Goal: Task Accomplishment & Management: Manage account settings

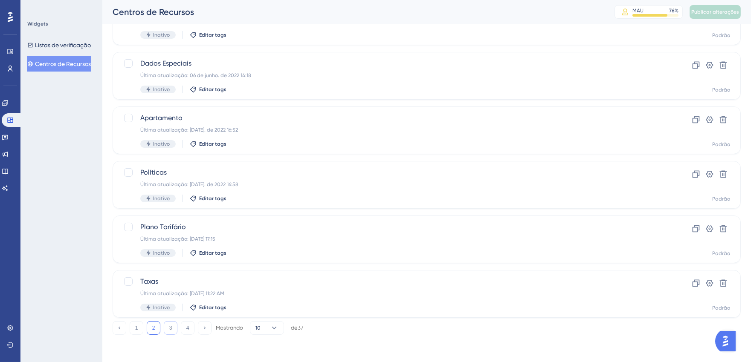
click at [170, 327] on font "3" at bounding box center [170, 328] width 3 height 6
click at [185, 330] on button "4" at bounding box center [188, 329] width 14 height 14
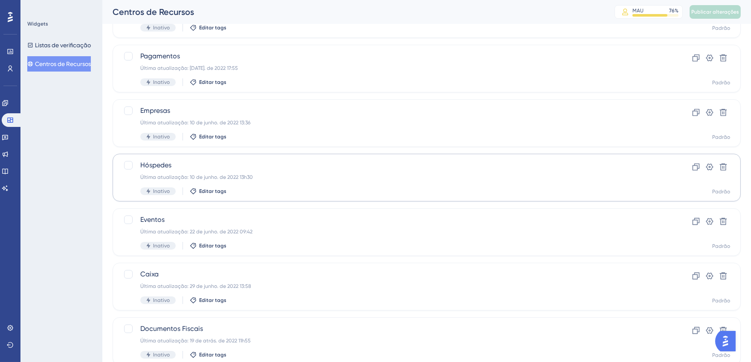
scroll to position [135, 0]
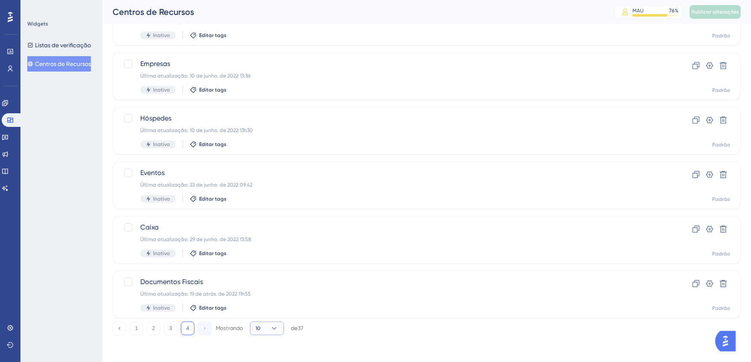
click at [270, 334] on button "10" at bounding box center [267, 329] width 34 height 14
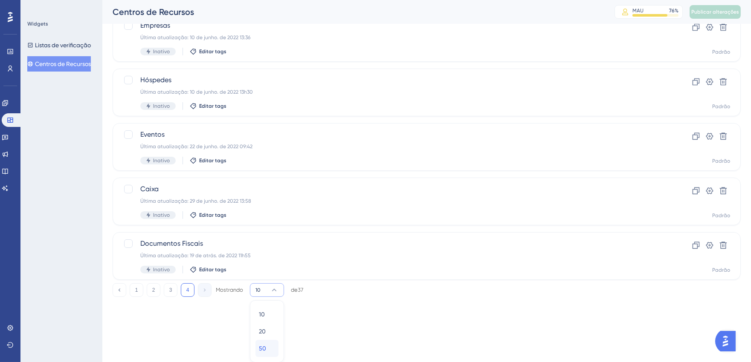
click at [270, 348] on div "50 50" at bounding box center [267, 348] width 16 height 17
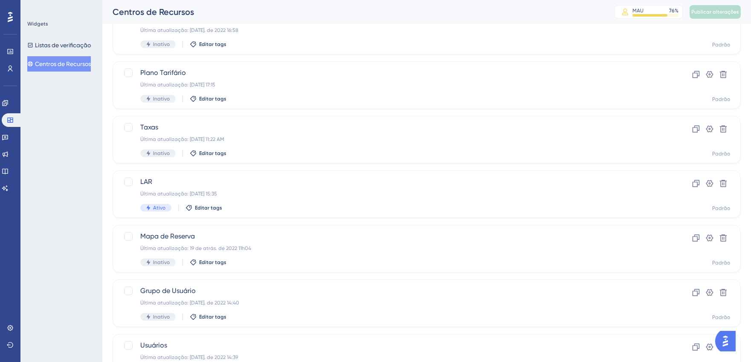
scroll to position [995, 0]
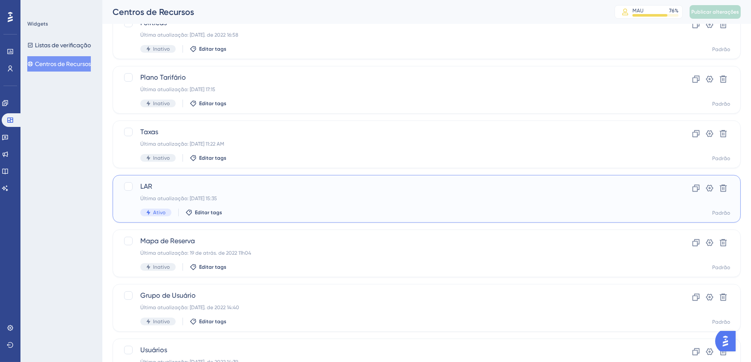
click at [253, 183] on span "LAR" at bounding box center [392, 187] width 504 height 10
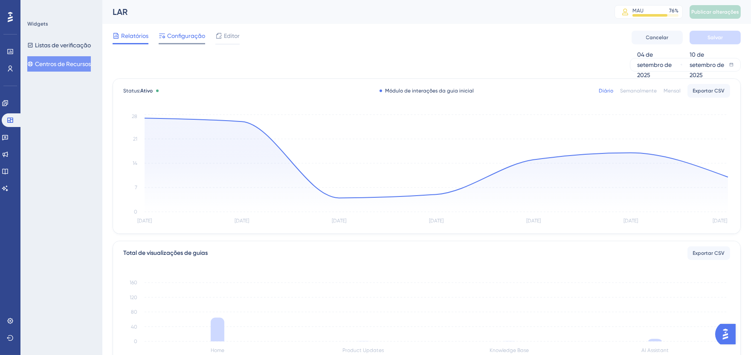
click at [183, 36] on font "Configuração" at bounding box center [186, 35] width 38 height 7
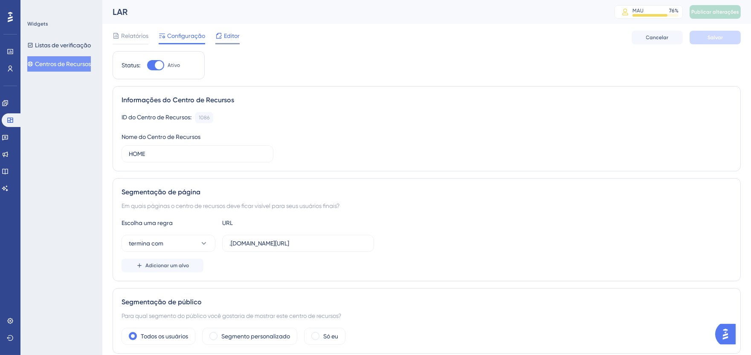
click at [229, 38] on font "Editor" at bounding box center [232, 35] width 16 height 7
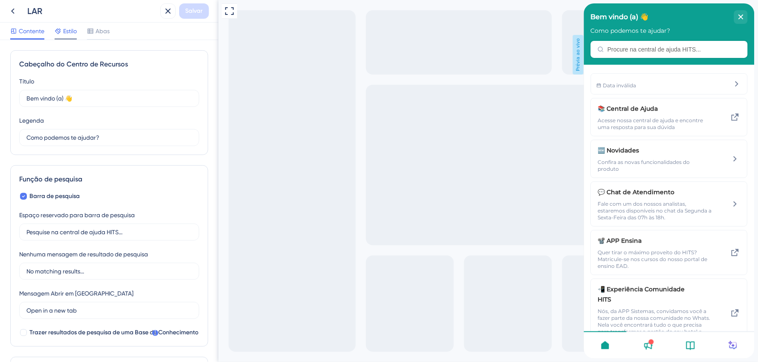
click at [63, 29] on font "Estilo" at bounding box center [70, 31] width 14 height 7
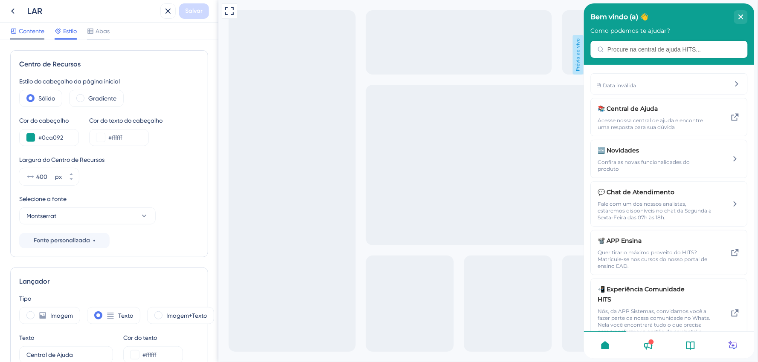
click at [28, 30] on font "Contente" at bounding box center [32, 31] width 26 height 7
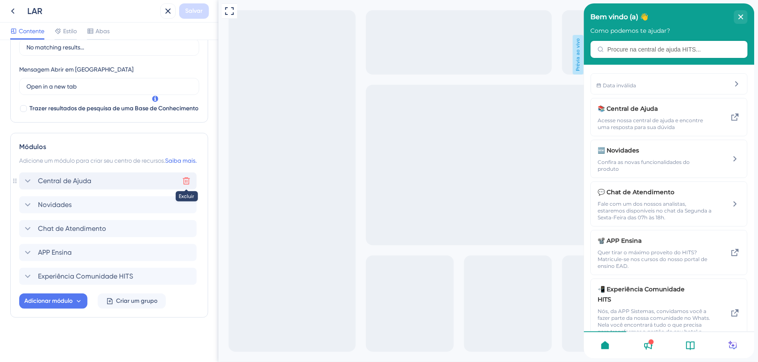
click at [184, 180] on icon at bounding box center [186, 181] width 9 height 9
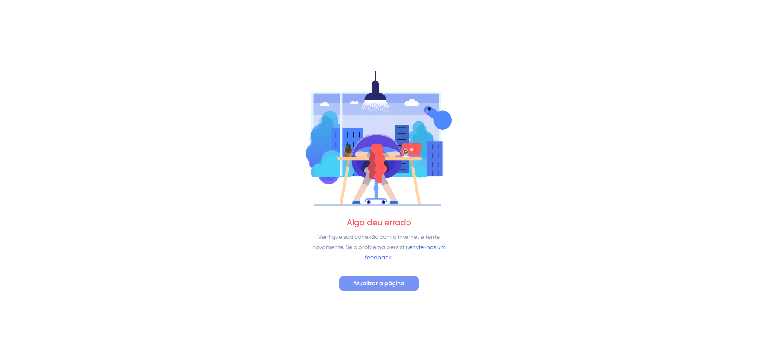
click at [386, 283] on font "Atualizar a página" at bounding box center [378, 283] width 51 height 7
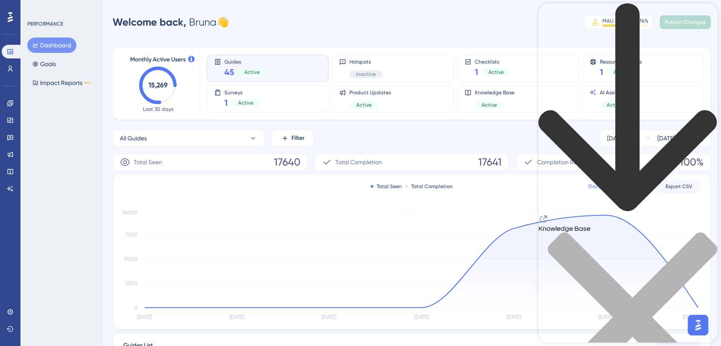
click at [550, 18] on icon "back to header" at bounding box center [627, 107] width 179 height 209
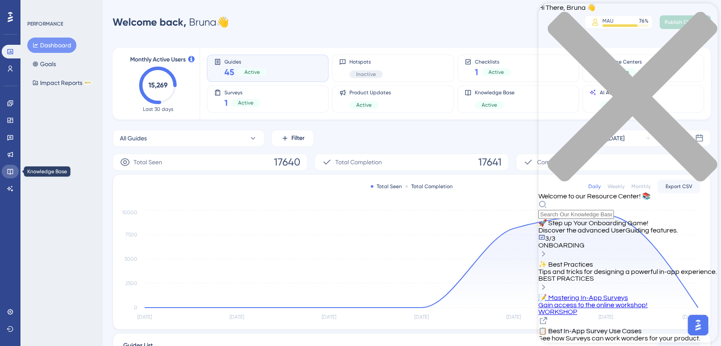
click at [10, 174] on icon at bounding box center [10, 172] width 6 height 6
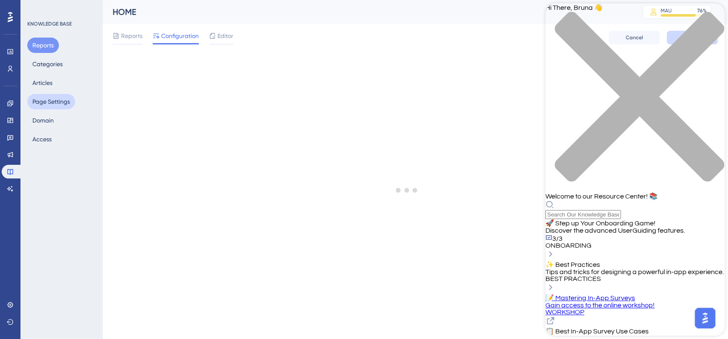
click at [50, 99] on button "Page Settings" at bounding box center [51, 101] width 48 height 15
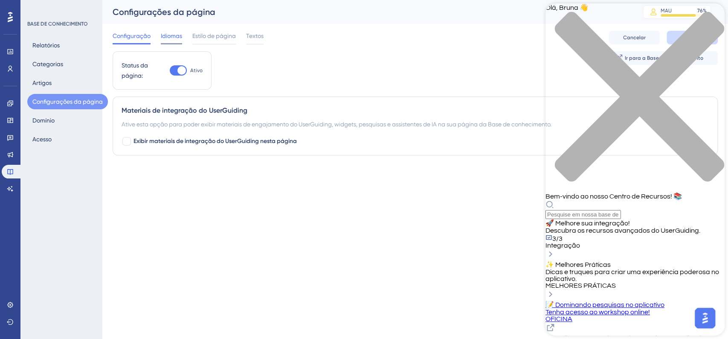
click at [181, 36] on font "Idiomas" at bounding box center [171, 35] width 21 height 7
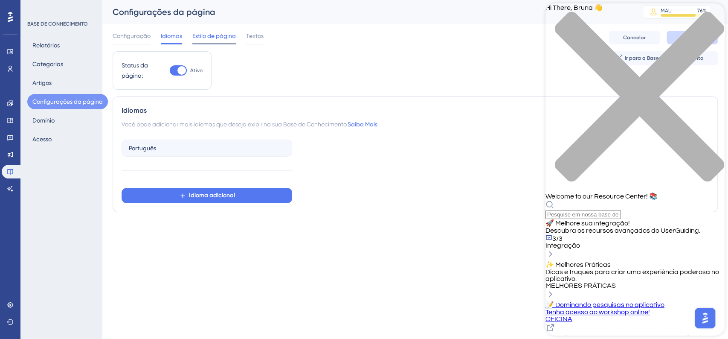
click at [214, 39] on span "Estilo de página" at bounding box center [213, 36] width 43 height 10
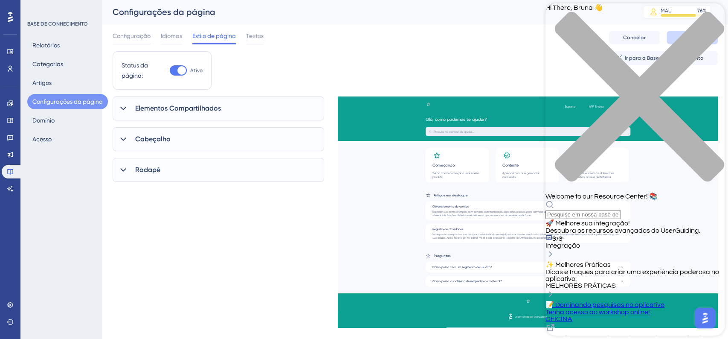
click at [174, 107] on font "Elementos Compartilhados" at bounding box center [178, 108] width 86 height 8
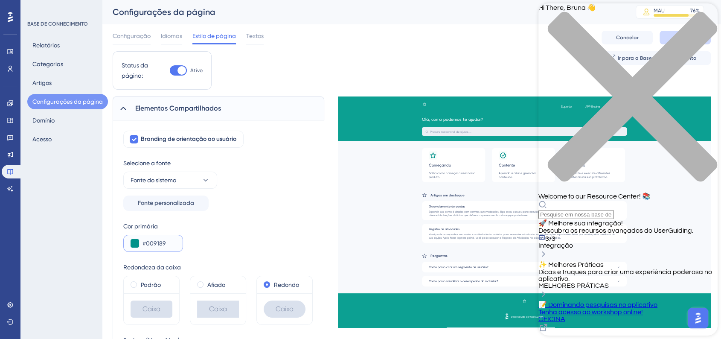
click at [157, 243] on input "#009189" at bounding box center [158, 243] width 33 height 10
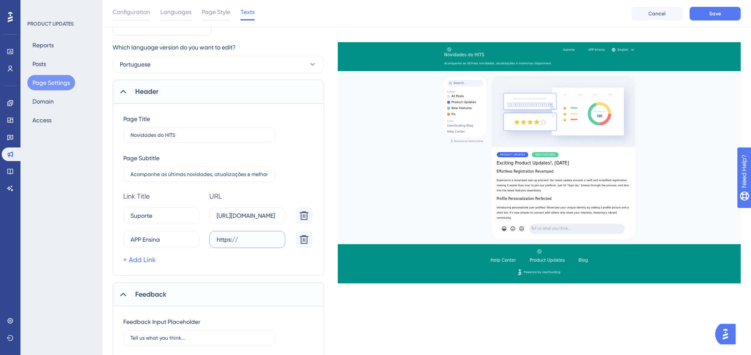
click at [255, 240] on input "https://" at bounding box center [247, 239] width 61 height 9
paste input "www.appensina.com.br/m/courses"
type input "https://www.appensina.com.br/m/courses"
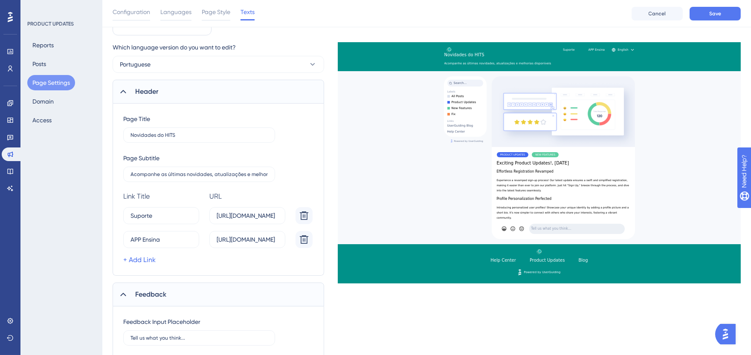
click at [141, 265] on div "Page Title Novidades do HITS Page Subtitle Acompanhe as últimas novidades, atua…" at bounding box center [218, 190] width 211 height 172
click at [150, 261] on link "+ Add Link" at bounding box center [139, 260] width 32 height 10
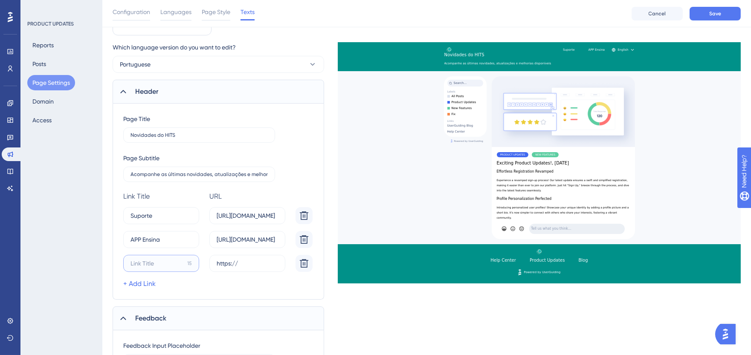
click at [159, 264] on input "15" at bounding box center [156, 263] width 53 height 9
type input "Central de Ajda"
click at [262, 261] on input "https://" at bounding box center [247, 263] width 61 height 9
click at [262, 260] on input "https://" at bounding box center [247, 263] width 61 height 9
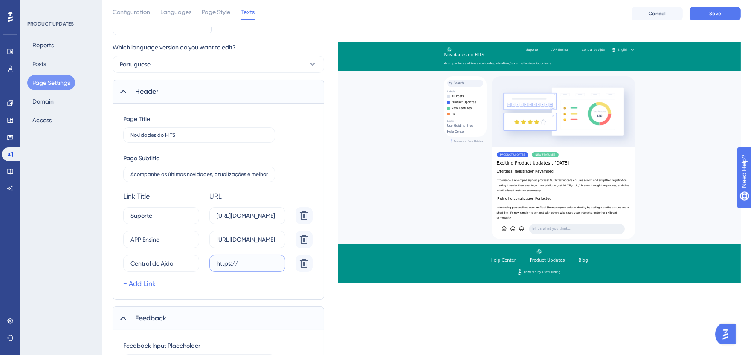
paste input "appsistemas.help.userguiding.com/pt"
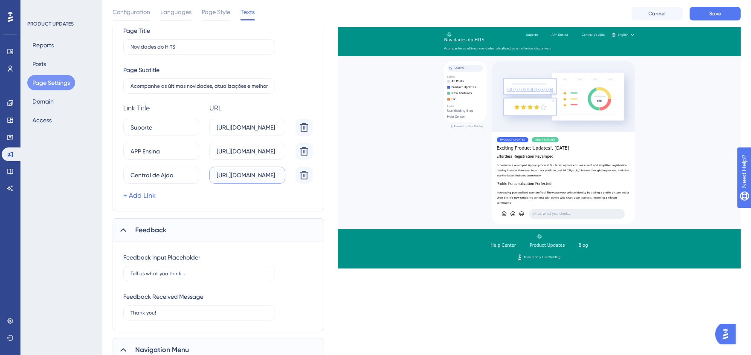
scroll to position [189, 0]
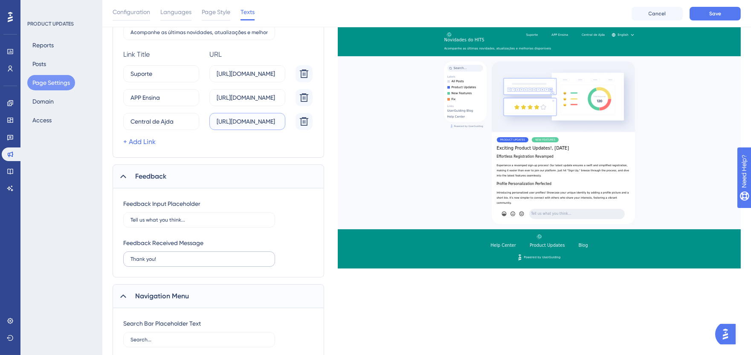
type input "https://appsistemas.help.userguiding.com/pt"
click at [177, 261] on label "Thank you!" at bounding box center [199, 259] width 152 height 15
click at [177, 261] on input "Thank you!" at bounding box center [198, 259] width 137 height 6
click at [177, 261] on label "Thank you!" at bounding box center [199, 259] width 152 height 15
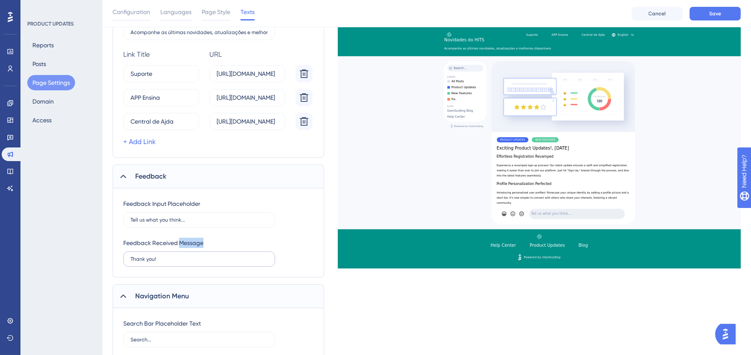
click at [177, 261] on input "Thank you!" at bounding box center [198, 259] width 137 height 6
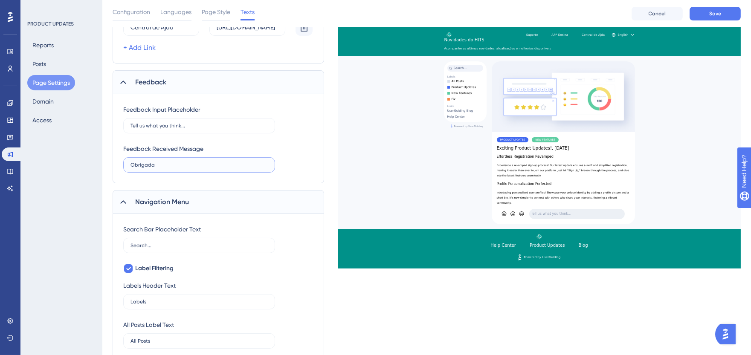
scroll to position [284, 0]
type input "Obrigada"
drag, startPoint x: 212, startPoint y: 246, endPoint x: 121, endPoint y: 249, distance: 91.3
click at [121, 248] on div "Search Bar Placeholder Text Search... Label Filtering Labels Header Text Labels…" at bounding box center [218, 356] width 211 height 285
paste input "Pesquise na central de ajuda."
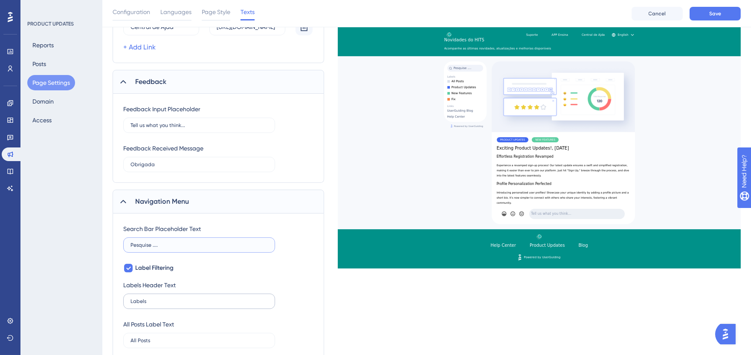
type input "Pesquise ...."
click at [137, 301] on input "Labels" at bounding box center [198, 301] width 137 height 6
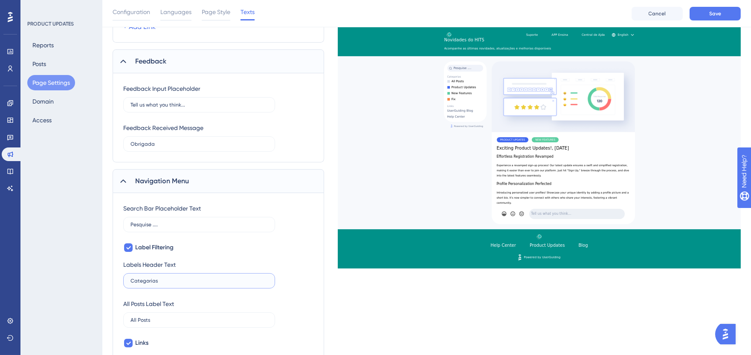
scroll to position [331, 0]
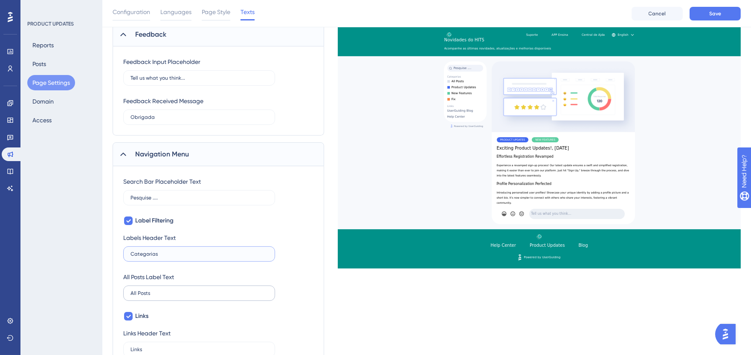
type input "Categorias"
click at [156, 294] on input "All Posts" at bounding box center [198, 293] width 137 height 6
click at [156, 293] on input "All Posts" at bounding box center [198, 293] width 137 height 6
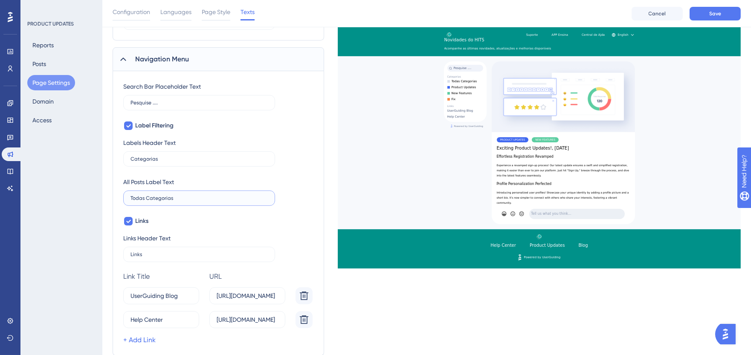
scroll to position [474, 0]
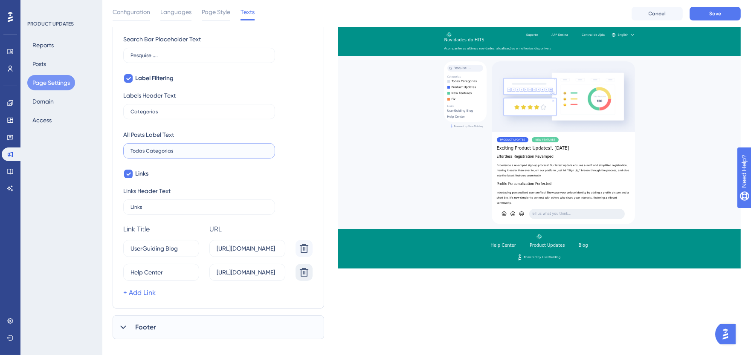
type input "Todas Categorias"
click at [305, 274] on icon at bounding box center [304, 272] width 10 height 10
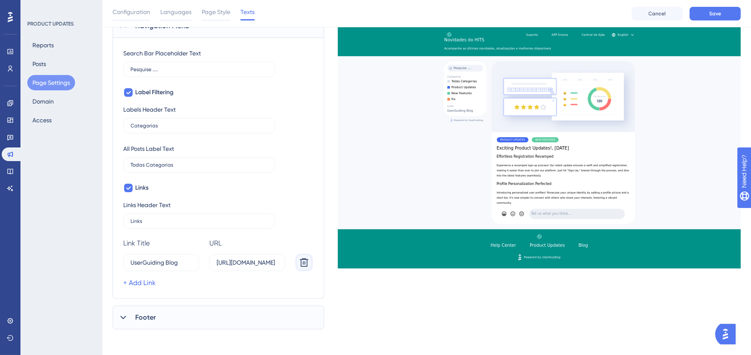
click at [303, 260] on icon at bounding box center [304, 263] width 10 height 10
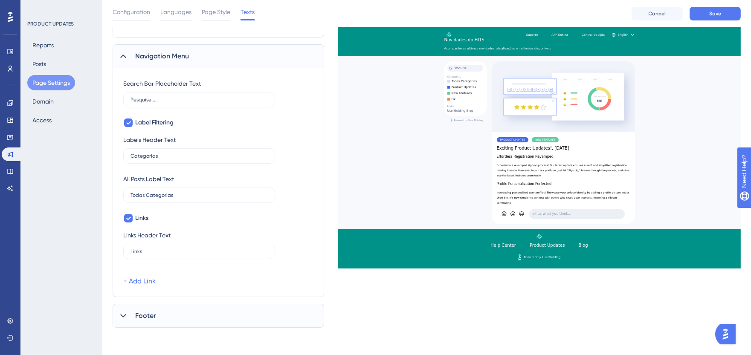
scroll to position [429, 0]
click at [151, 282] on link "+ Add Link" at bounding box center [139, 282] width 32 height 10
click at [150, 291] on input "15" at bounding box center [156, 293] width 53 height 9
type input "eddsdd"
click at [298, 293] on button at bounding box center [303, 293] width 17 height 17
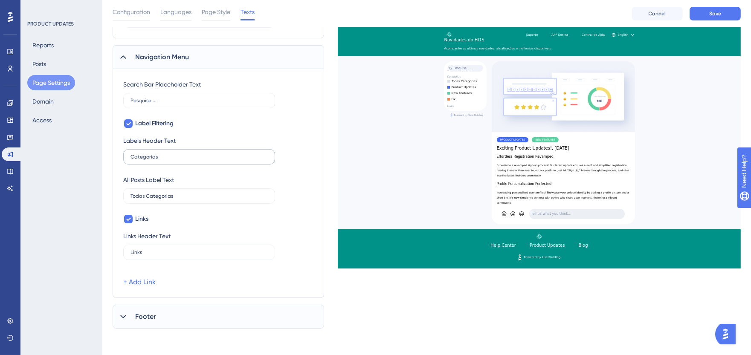
click at [127, 217] on icon at bounding box center [128, 219] width 5 height 7
checkbox input "false"
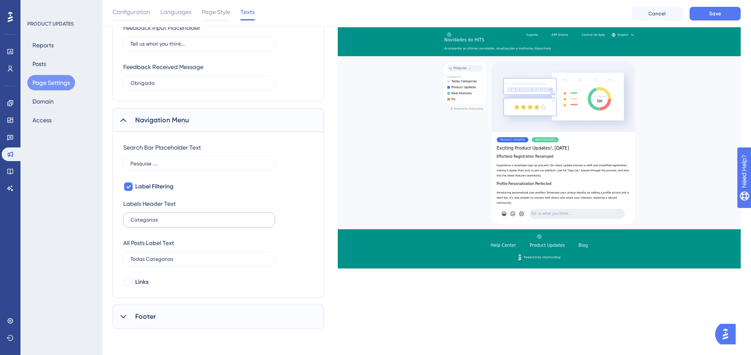
click at [127, 217] on label "Categorias" at bounding box center [199, 219] width 152 height 15
click at [130, 217] on input "Categorias" at bounding box center [198, 220] width 137 height 6
click at [126, 317] on icon at bounding box center [123, 317] width 9 height 9
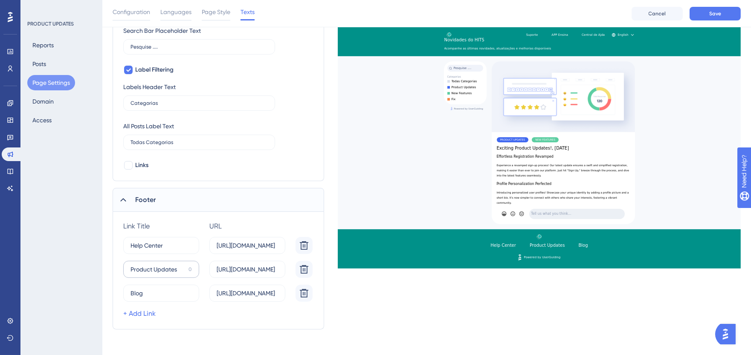
scroll to position [483, 0]
click at [302, 246] on icon at bounding box center [304, 245] width 10 height 10
type input "Product Updates"
type input "https://userguiding.com/blog/product-updates"
type input "Blog"
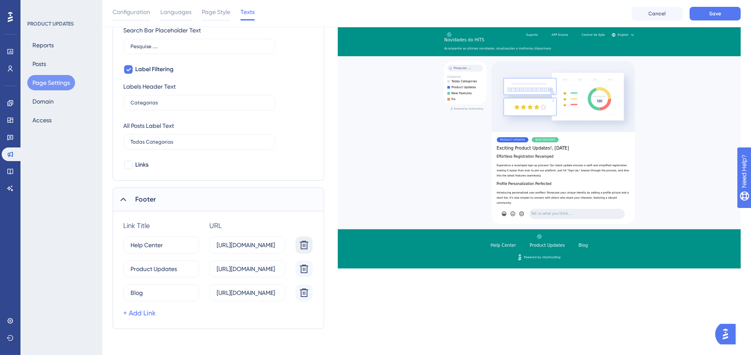
type input "https://userguiding.com/blog/"
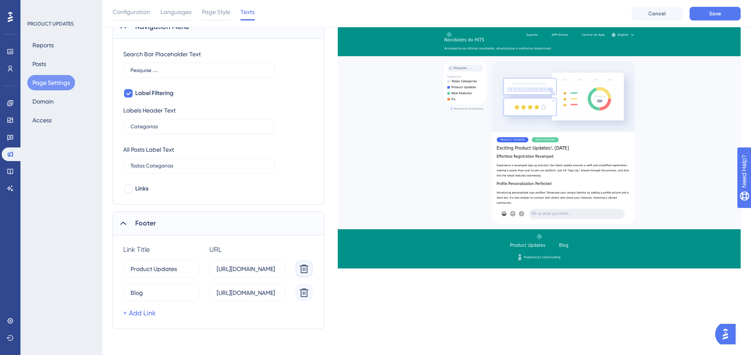
click at [308, 266] on icon at bounding box center [304, 269] width 10 height 10
type input "Blog"
type input "https://userguiding.com/blog/"
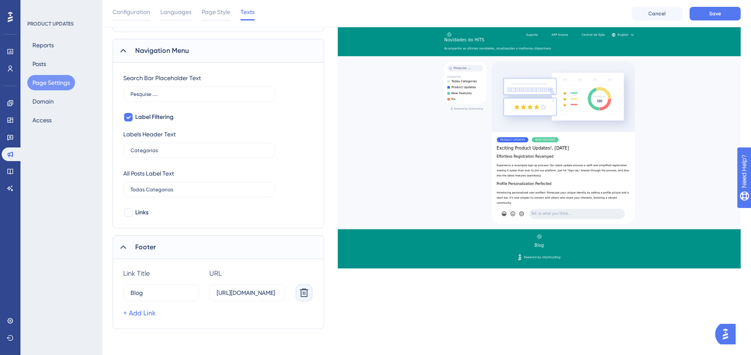
click at [303, 286] on button at bounding box center [303, 292] width 17 height 17
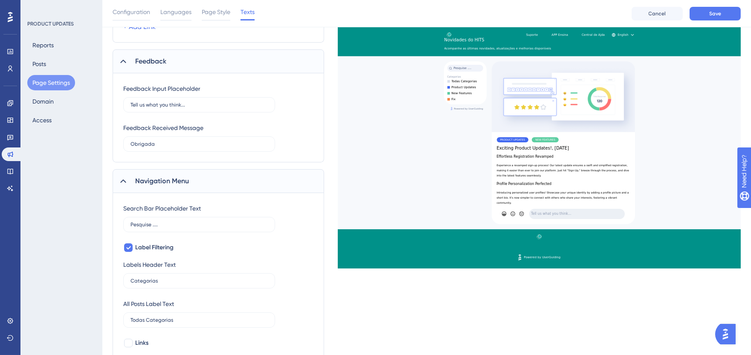
scroll to position [261, 0]
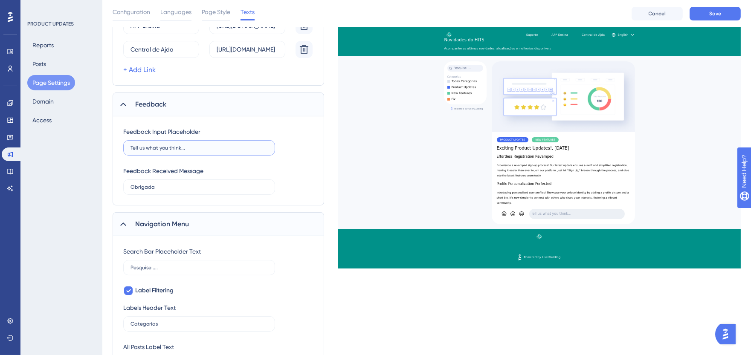
click at [177, 145] on input "Tell us what you think..." at bounding box center [198, 148] width 137 height 6
type input "ghfgjghjgjgjgjg"
click at [238, 147] on input "text" at bounding box center [198, 148] width 137 height 6
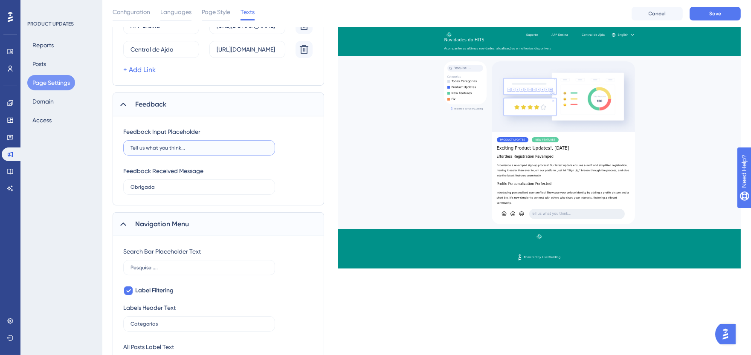
click at [250, 148] on input "Tell us what you think..." at bounding box center [198, 148] width 137 height 6
click at [250, 147] on input "Tell us what you think..." at bounding box center [198, 148] width 137 height 6
paste input "Diga-nos o que você pensa"
type input "Diga-nos o que você pensa..."
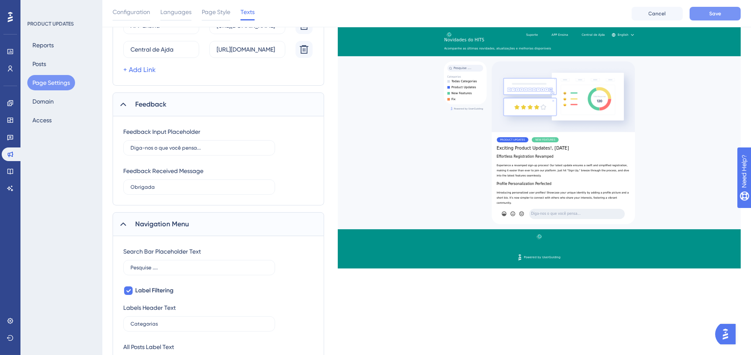
click at [706, 15] on button "Save" at bounding box center [714, 14] width 51 height 14
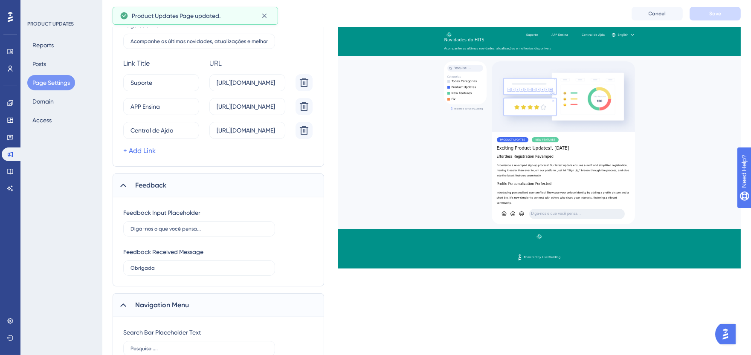
scroll to position [0, 0]
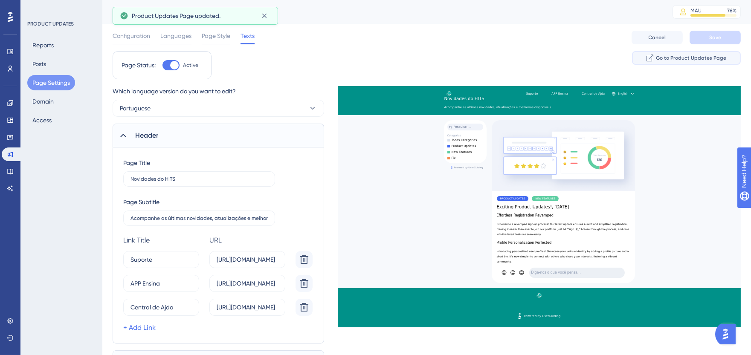
click at [660, 61] on span "Go to Product Updates Page" at bounding box center [691, 58] width 70 height 7
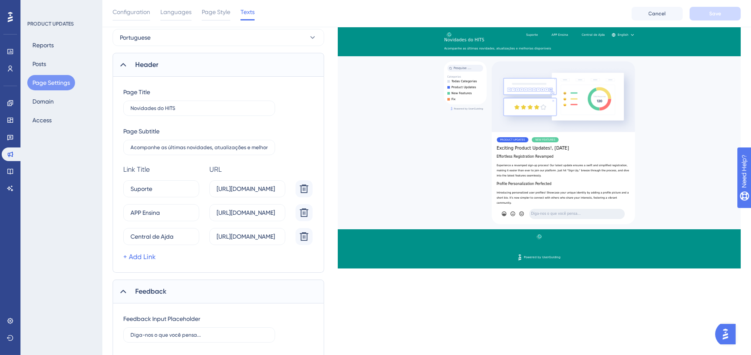
scroll to position [72, 0]
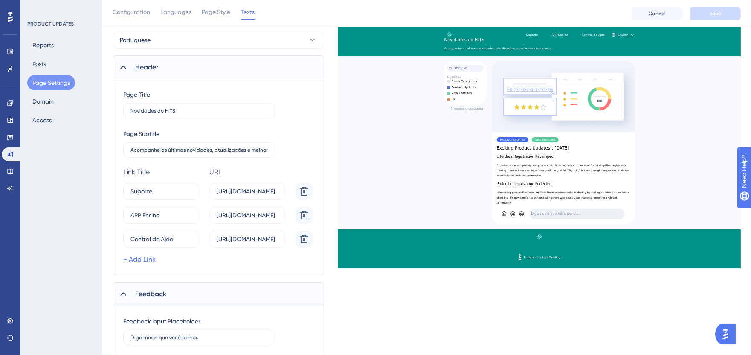
click at [145, 71] on span "Header" at bounding box center [146, 67] width 23 height 10
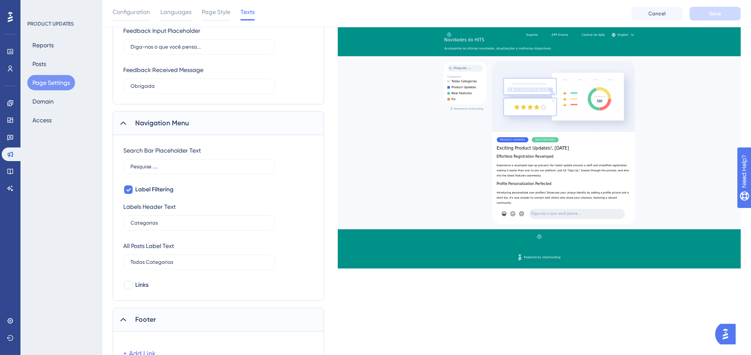
scroll to position [0, 0]
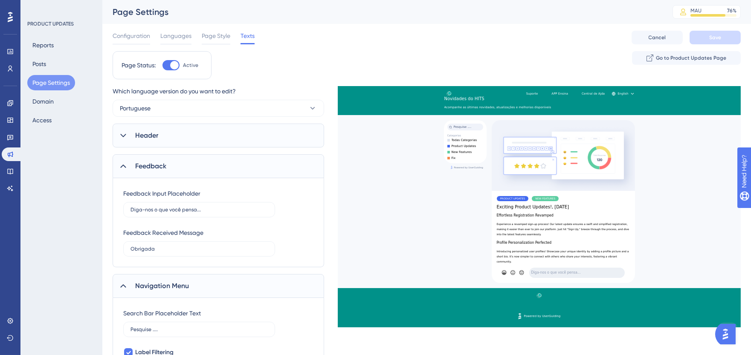
click at [144, 136] on span "Header" at bounding box center [146, 135] width 23 height 10
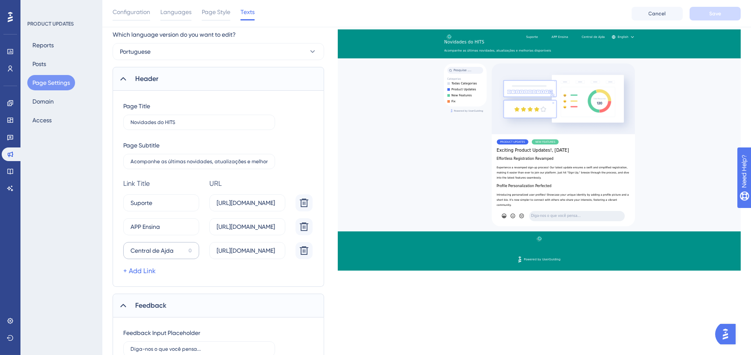
scroll to position [95, 0]
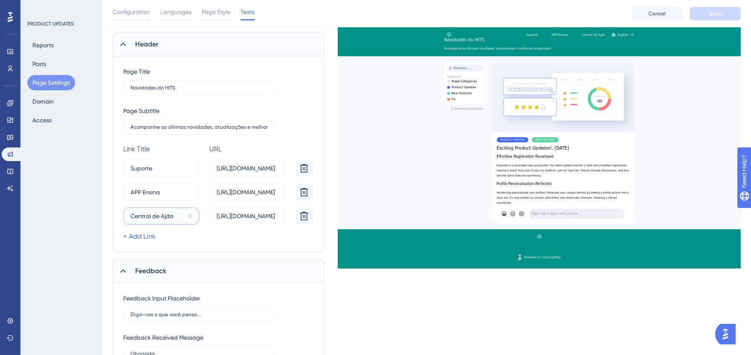
click at [165, 215] on input "Central de Ajda" at bounding box center [157, 215] width 55 height 9
click at [157, 216] on input "Central de Ajud" at bounding box center [157, 215] width 55 height 9
click at [165, 211] on input "Central Ajud" at bounding box center [157, 215] width 55 height 9
type input "Central Ajuda"
click at [708, 12] on button "Save" at bounding box center [714, 14] width 51 height 14
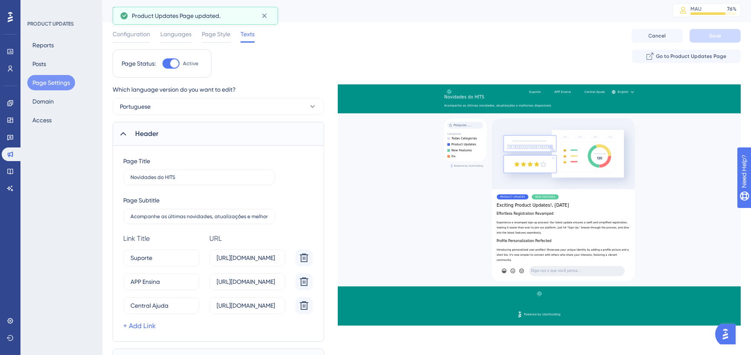
scroll to position [0, 0]
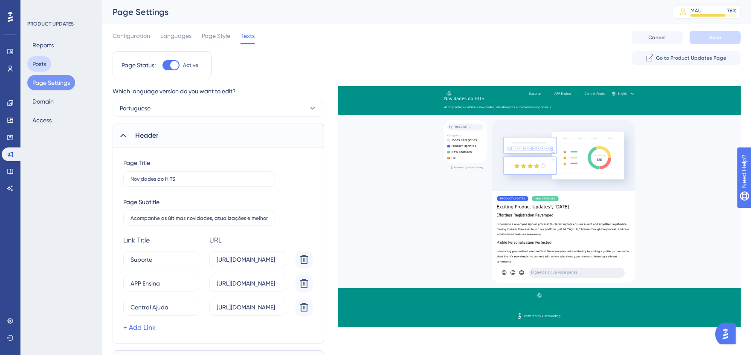
click at [44, 60] on button "Posts" at bounding box center [39, 63] width 24 height 15
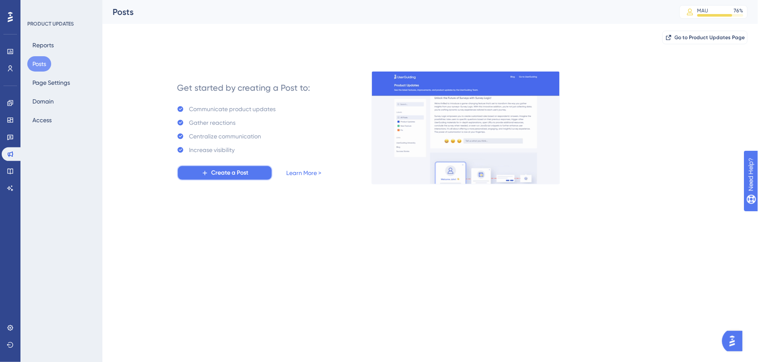
click at [243, 173] on span "Create a Post" at bounding box center [229, 173] width 37 height 10
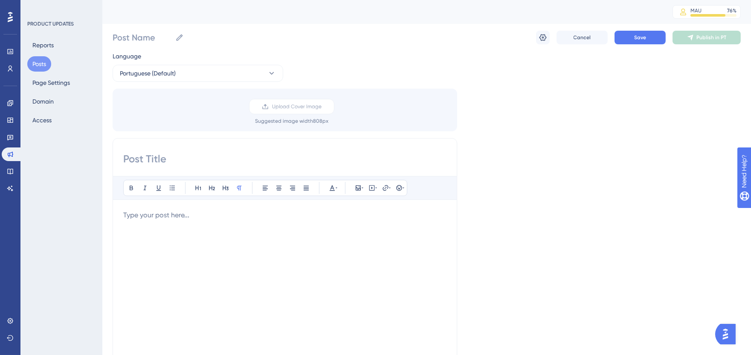
click at [188, 164] on input at bounding box center [284, 159] width 323 height 14
type input "teste"
click at [157, 209] on div "Bold Italic Underline Bullet Point Heading 1 Heading 2 Heading 3 Normal Align L…" at bounding box center [284, 287] width 323 height 222
click at [157, 214] on p at bounding box center [284, 215] width 323 height 10
click at [128, 32] on input "Post Name" at bounding box center [142, 38] width 59 height 12
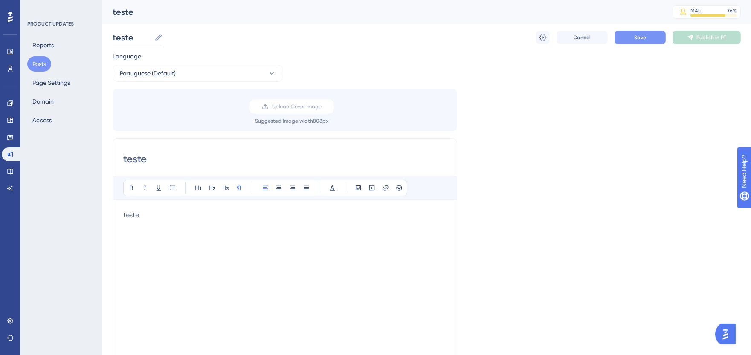
type input "teste"
click at [630, 39] on button "Save" at bounding box center [639, 38] width 51 height 14
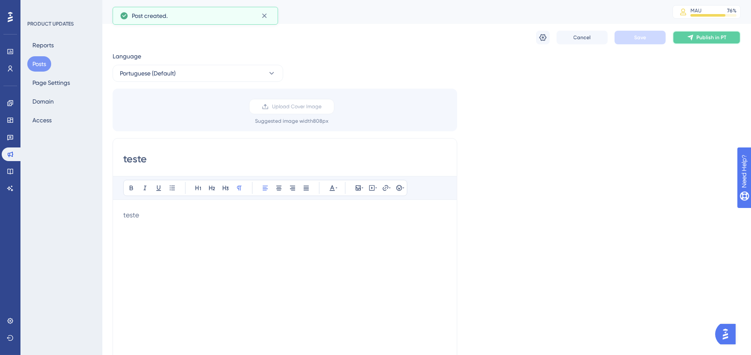
click at [684, 41] on button "Publish in PT" at bounding box center [706, 38] width 68 height 14
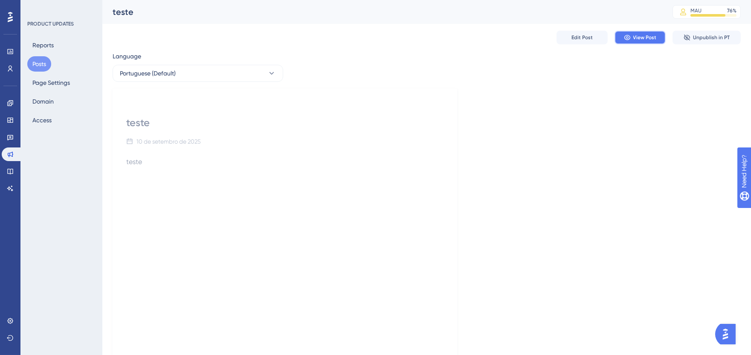
click at [637, 36] on span "View Post" at bounding box center [644, 37] width 23 height 7
click at [585, 35] on span "Edit Post" at bounding box center [581, 37] width 21 height 7
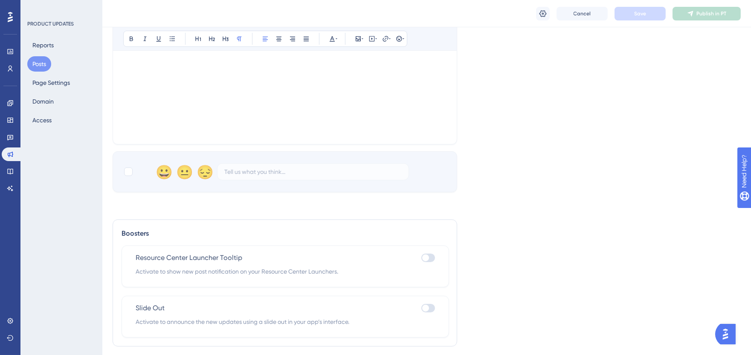
scroll to position [293, 0]
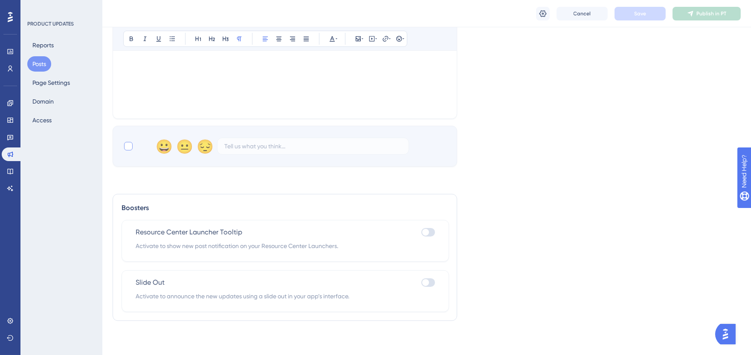
click at [127, 145] on div at bounding box center [128, 146] width 9 height 9
checkbox input "true"
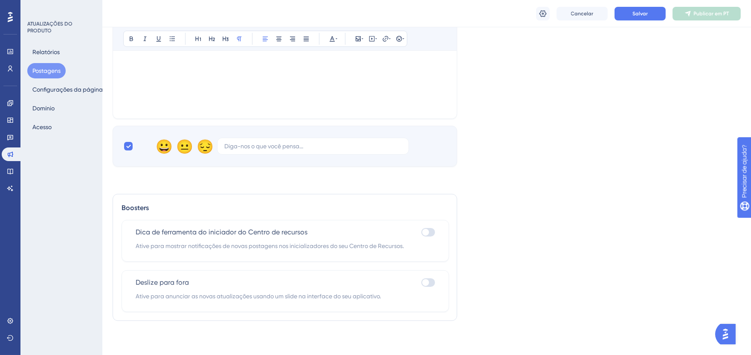
click at [256, 296] on font "Ative para anunciar as novas atualizações usando um slide na interface do seu a…" at bounding box center [258, 296] width 245 height 7
click at [427, 279] on div at bounding box center [428, 282] width 14 height 9
click at [421, 283] on input "checkbox" at bounding box center [421, 283] width 0 height 0
checkbox input "true"
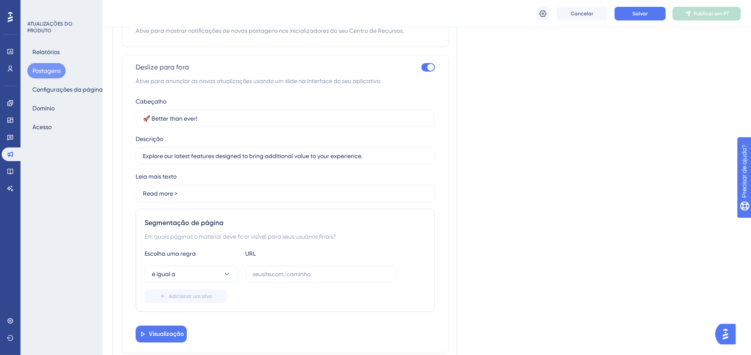
scroll to position [530, 0]
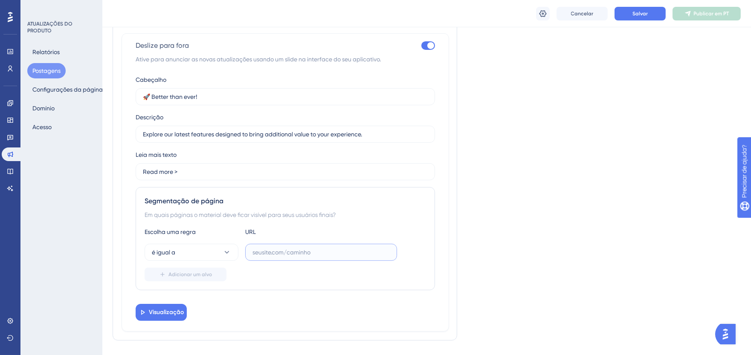
click at [278, 254] on input "text" at bounding box center [320, 252] width 137 height 9
click at [290, 255] on input "text" at bounding box center [320, 252] width 137 height 9
paste input "https://appensina.hitspms.net/#/home"
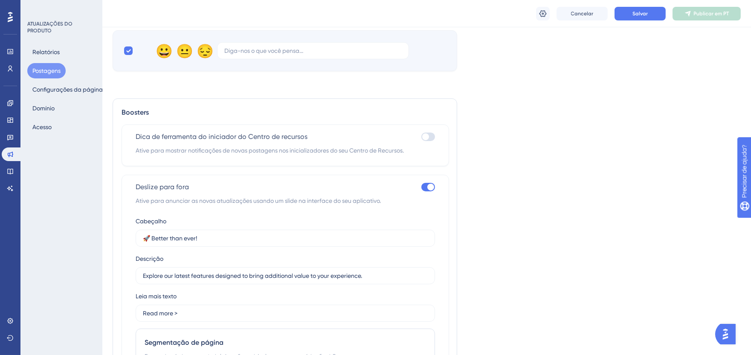
scroll to position [388, 0]
type input "https://appensina.hitspms.net/#/home"
click at [424, 137] on div at bounding box center [425, 137] width 7 height 7
click at [421, 137] on input "checkbox" at bounding box center [421, 137] width 0 height 0
checkbox input "true"
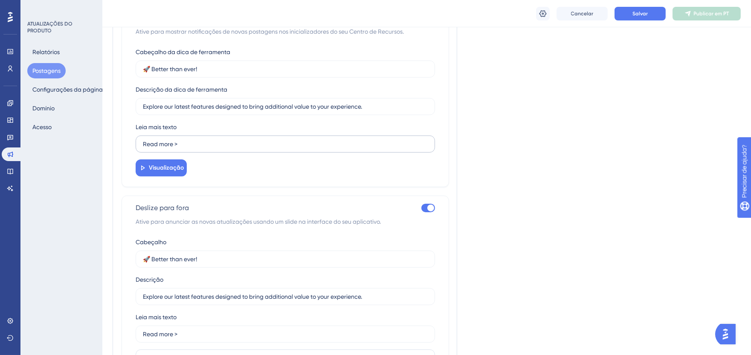
scroll to position [483, 0]
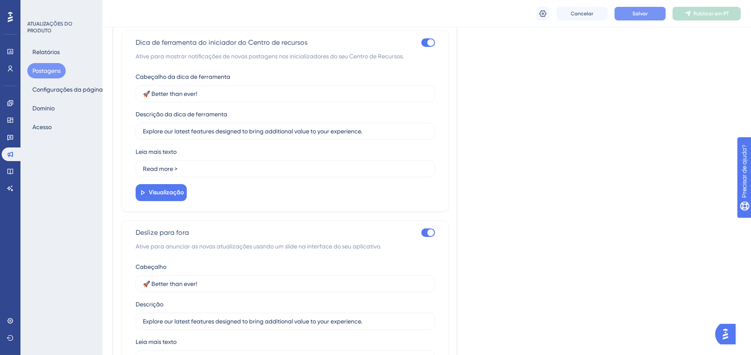
click at [624, 15] on button "Salvar" at bounding box center [639, 14] width 51 height 14
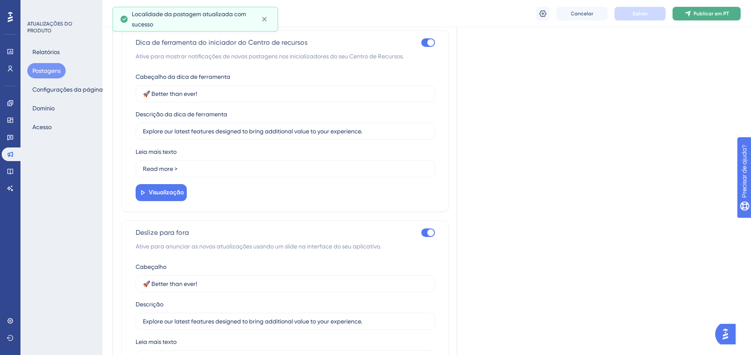
click at [697, 7] on button "Publicar em PT" at bounding box center [706, 14] width 68 height 14
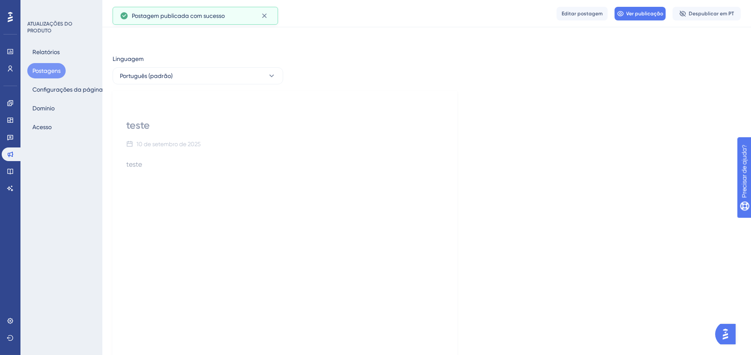
scroll to position [0, 0]
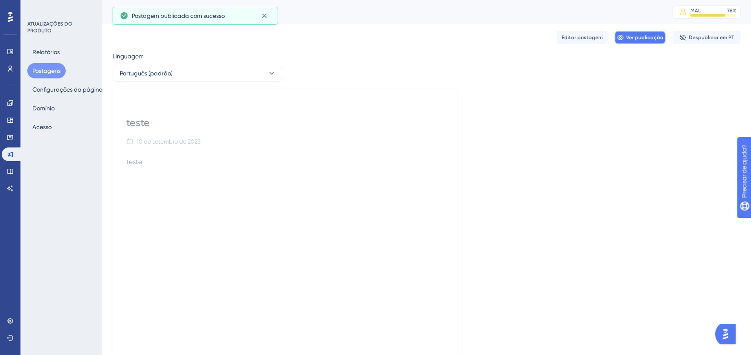
click at [654, 38] on font "Ver publicação" at bounding box center [644, 38] width 37 height 6
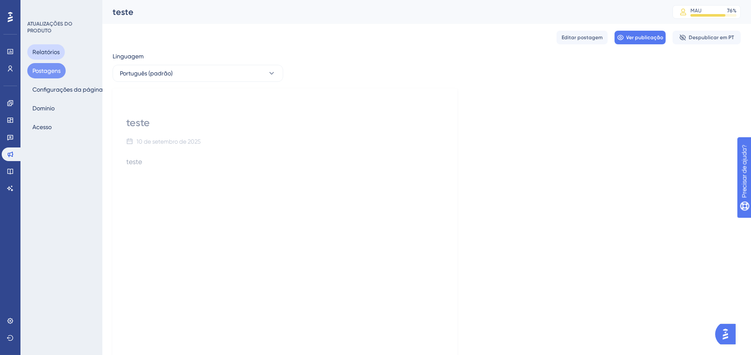
click at [47, 49] on font "Relatórios" at bounding box center [45, 52] width 27 height 7
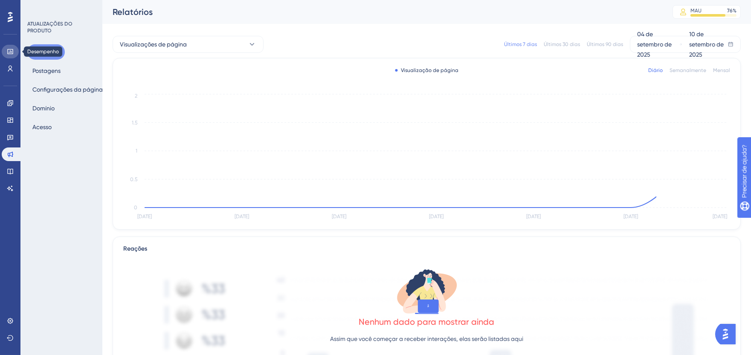
click at [9, 54] on icon at bounding box center [10, 51] width 6 height 5
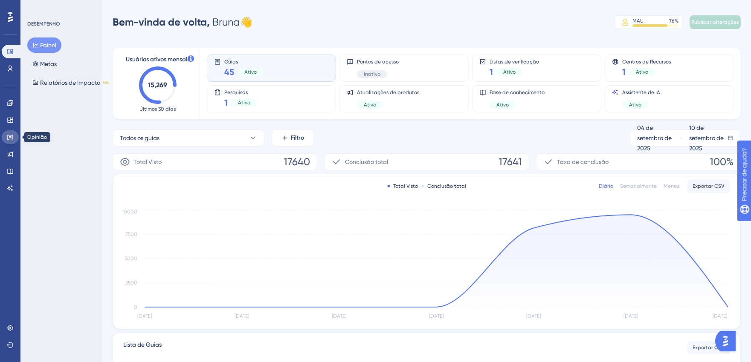
click at [3, 137] on link at bounding box center [10, 137] width 17 height 14
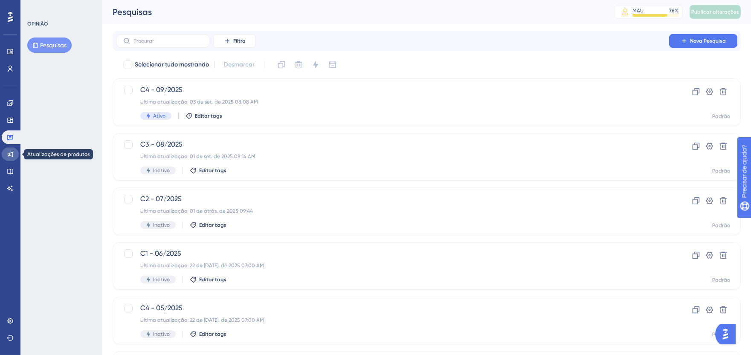
click at [11, 157] on icon at bounding box center [10, 154] width 7 height 7
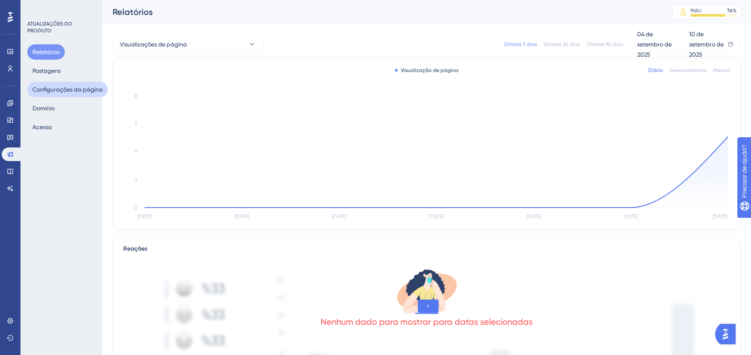
click at [73, 90] on font "Configurações da página" at bounding box center [67, 89] width 70 height 7
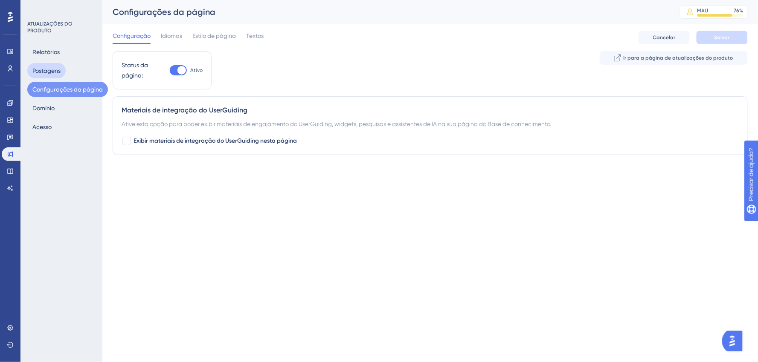
click at [52, 74] on font "Postagens" at bounding box center [46, 70] width 28 height 7
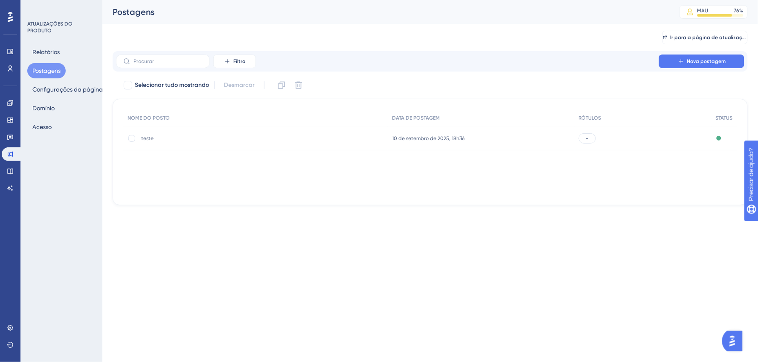
click at [168, 142] on span "teste" at bounding box center [209, 138] width 136 height 7
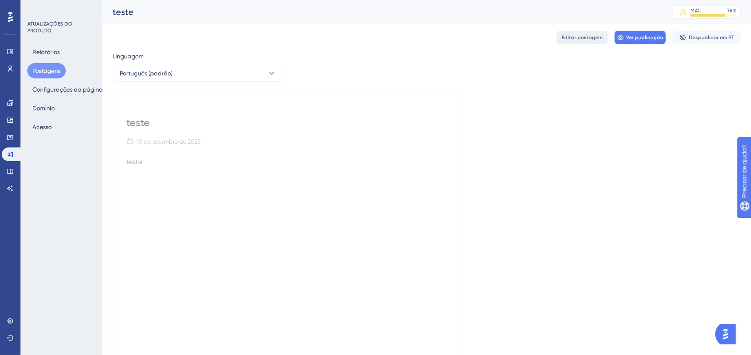
click at [579, 39] on font "Editar postagem" at bounding box center [582, 38] width 41 height 6
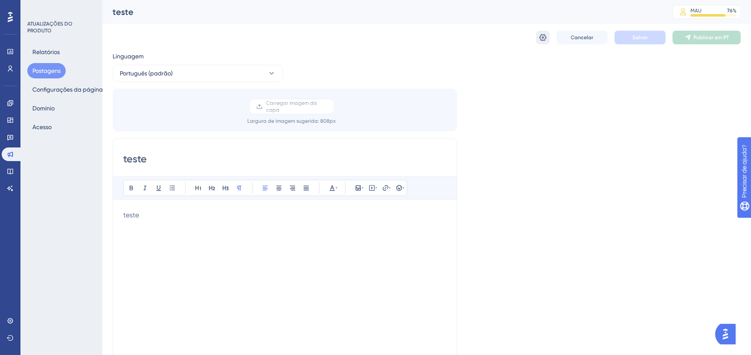
click at [546, 39] on icon at bounding box center [543, 37] width 9 height 9
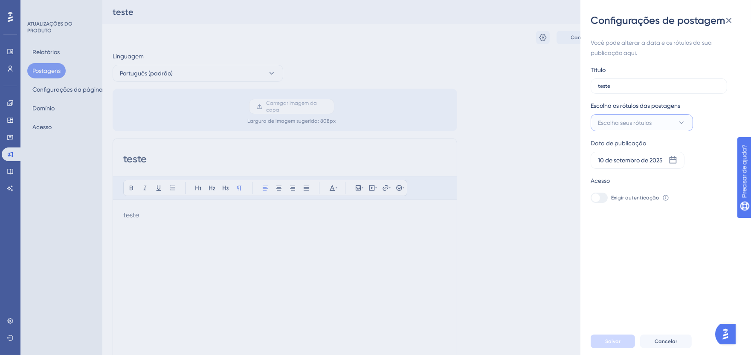
click at [640, 126] on span "Escolha seus rótulos" at bounding box center [625, 123] width 54 height 10
click at [628, 229] on font "Gerenciar rótulos" at bounding box center [636, 231] width 47 height 7
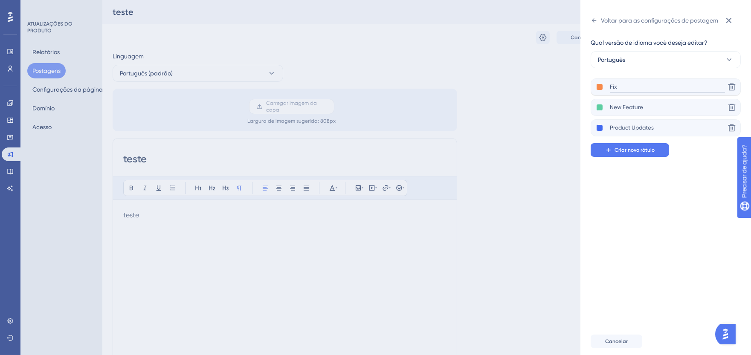
click at [613, 84] on input "Fix" at bounding box center [667, 87] width 115 height 11
click at [613, 85] on input "Fix" at bounding box center [667, 87] width 115 height 11
type input "09/2025"
click at [730, 104] on icon at bounding box center [731, 107] width 7 height 7
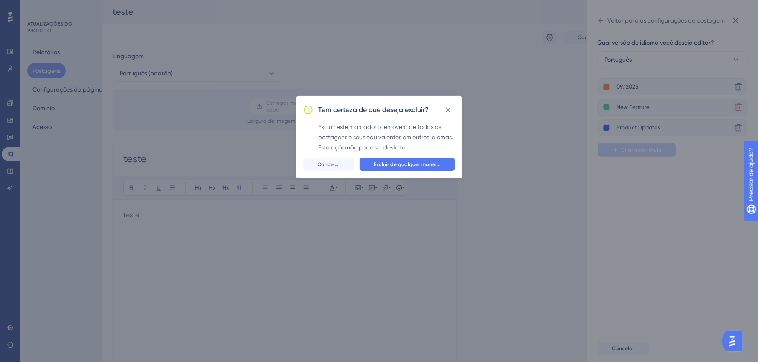
click at [450, 111] on icon at bounding box center [448, 110] width 9 height 9
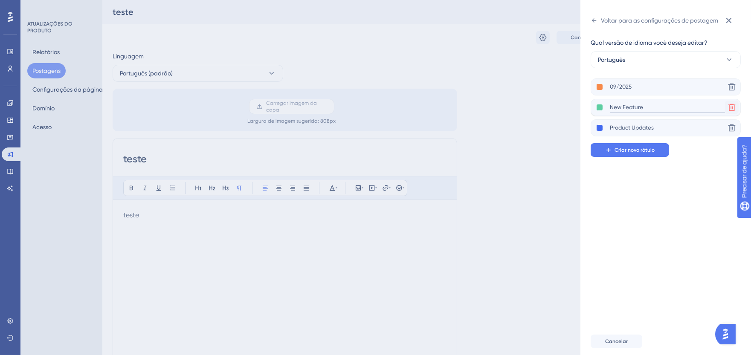
click at [634, 108] on input "New Feature" at bounding box center [667, 107] width 115 height 11
type input "Fiscal"
click at [730, 108] on icon at bounding box center [731, 107] width 9 height 9
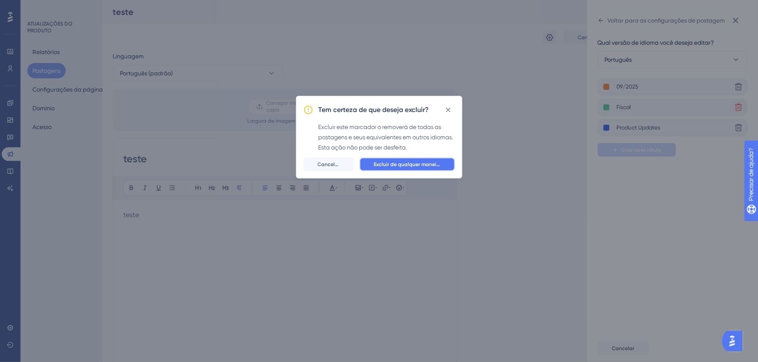
click at [380, 164] on font "Excluir de qualquer maneira" at bounding box center [408, 165] width 68 height 6
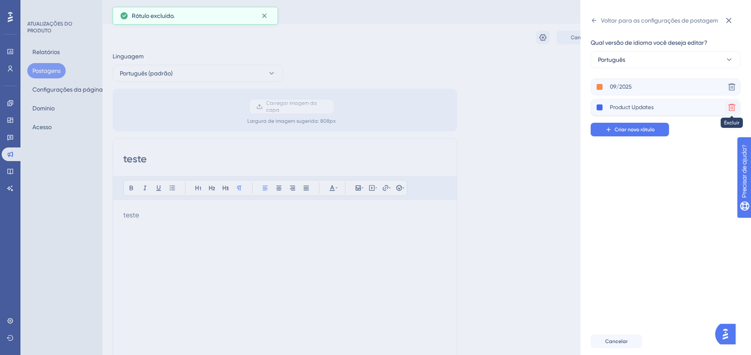
click at [732, 107] on icon at bounding box center [731, 107] width 9 height 9
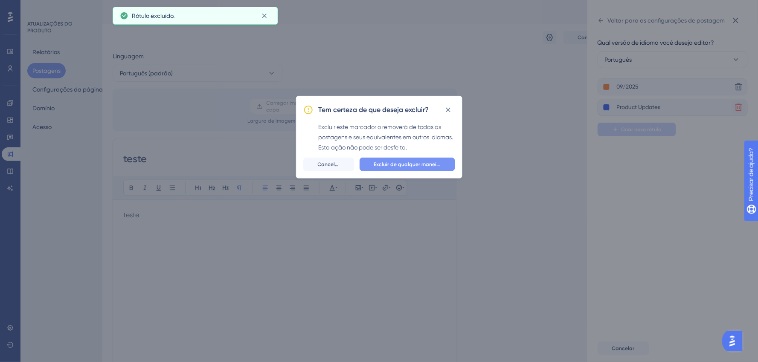
click at [404, 162] on font "Excluir de qualquer maneira" at bounding box center [408, 165] width 68 height 6
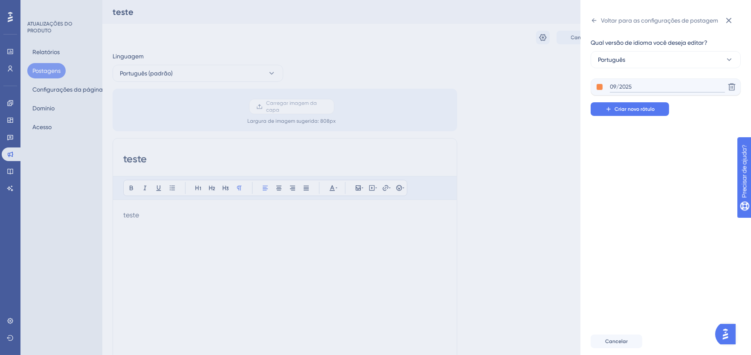
click at [646, 87] on input "09/2025" at bounding box center [667, 87] width 115 height 11
click at [644, 152] on div "Qual versão de idioma você deseja editar? Português 09/2025 Excluir Criar novo …" at bounding box center [669, 177] width 157 height 301
click at [732, 15] on icon at bounding box center [729, 20] width 10 height 10
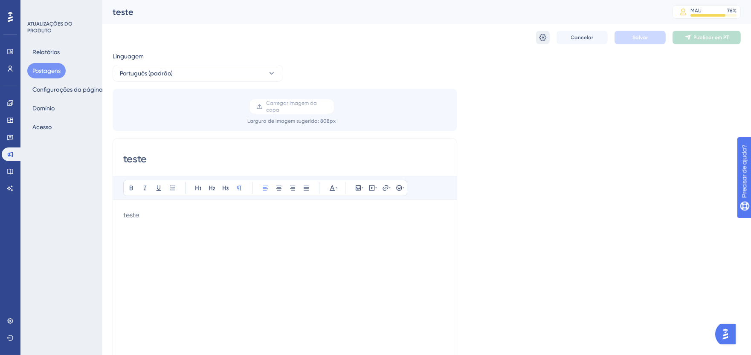
click at [544, 37] on icon at bounding box center [543, 37] width 9 height 9
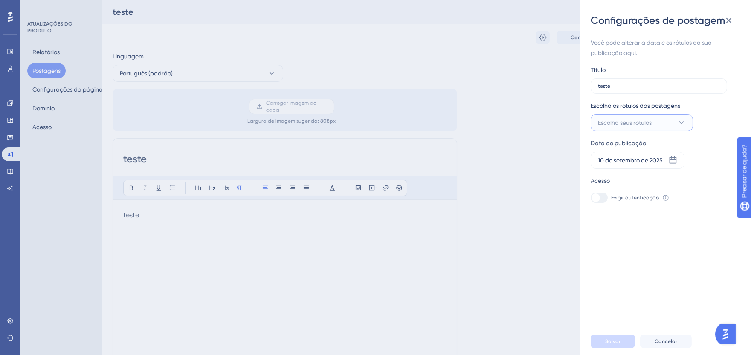
click at [643, 121] on font "Escolha seus rótulos" at bounding box center [625, 122] width 54 height 7
click at [602, 178] on div at bounding box center [600, 175] width 9 height 9
checkbox input "true"
click at [640, 243] on div "Você pode alterar a data e os rótulos da sua publicação aqui. Título teste Esco…" at bounding box center [669, 177] width 157 height 301
click at [612, 345] on font "Salvar" at bounding box center [612, 342] width 15 height 6
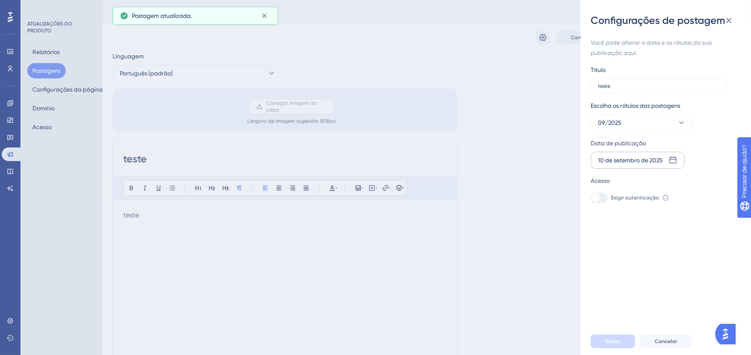
click at [671, 156] on icon at bounding box center [673, 160] width 9 height 9
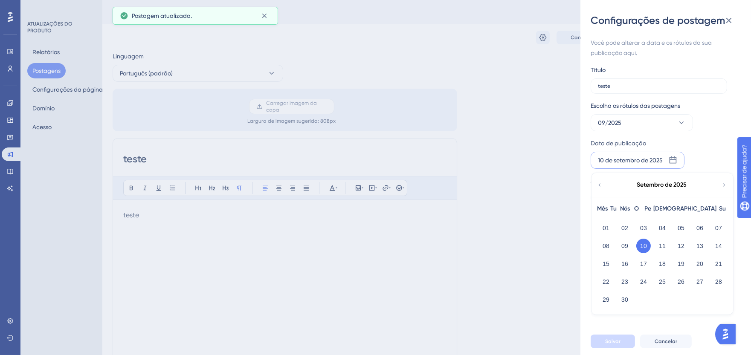
click at [706, 142] on div "Data de publicação" at bounding box center [660, 143] width 139 height 10
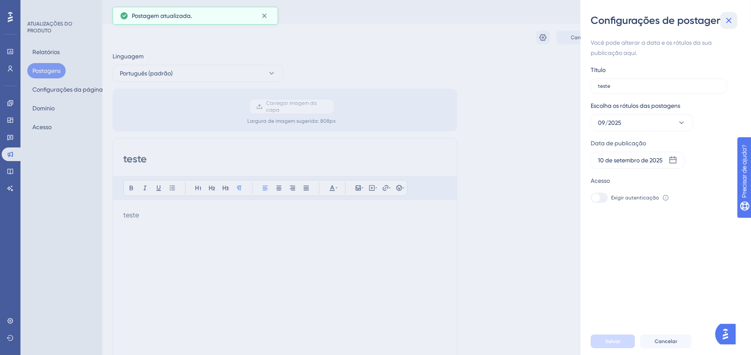
click at [728, 26] on button at bounding box center [728, 20] width 17 height 17
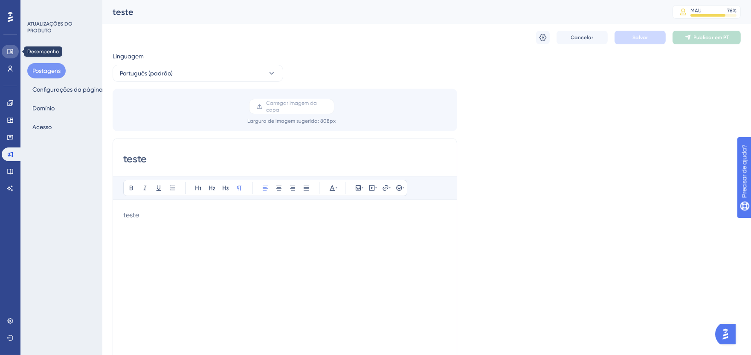
click at [13, 49] on icon at bounding box center [10, 51] width 6 height 5
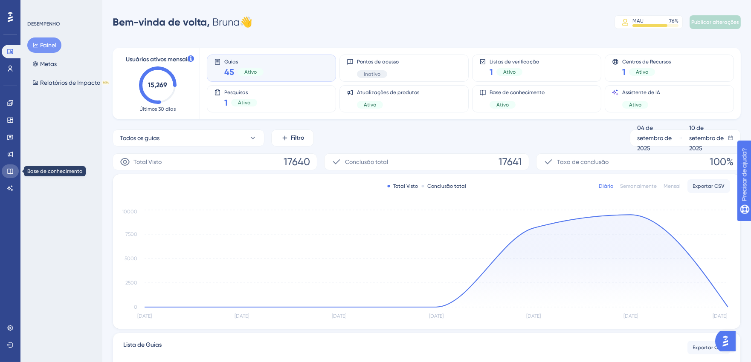
click at [7, 171] on icon at bounding box center [10, 172] width 6 height 6
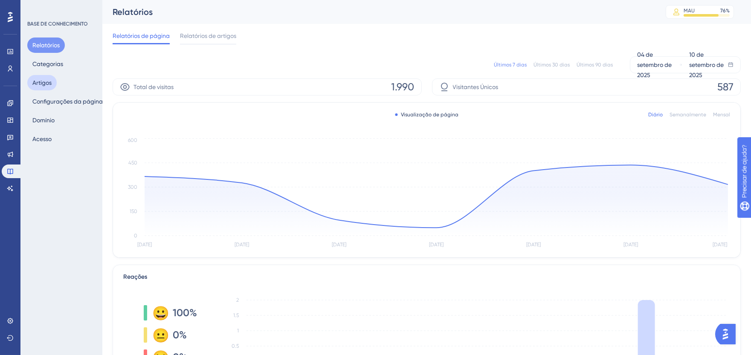
click at [44, 87] on font "Artigos" at bounding box center [41, 83] width 19 height 10
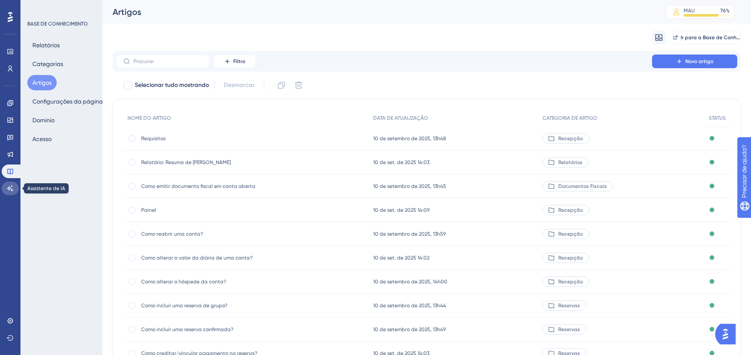
click at [11, 189] on icon at bounding box center [10, 188] width 7 height 7
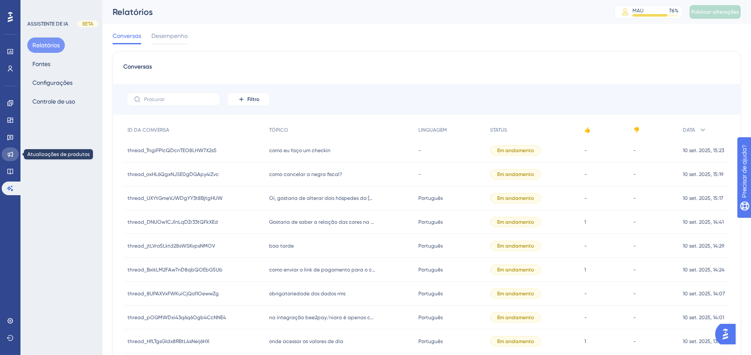
click at [9, 148] on link at bounding box center [10, 155] width 17 height 14
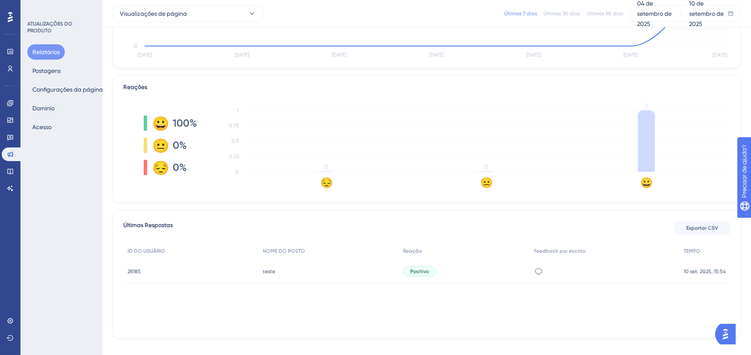
scroll to position [168, 0]
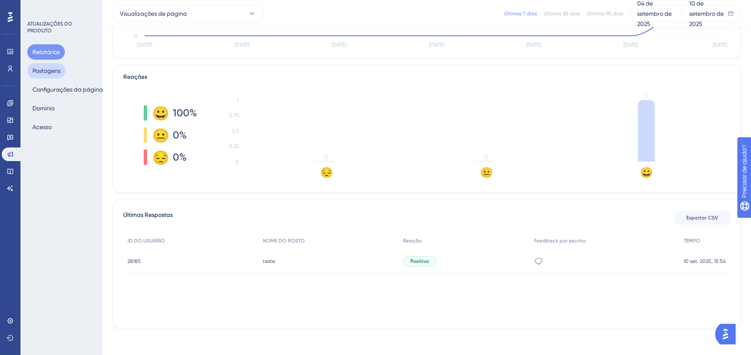
click at [53, 73] on font "Postagens" at bounding box center [46, 70] width 28 height 7
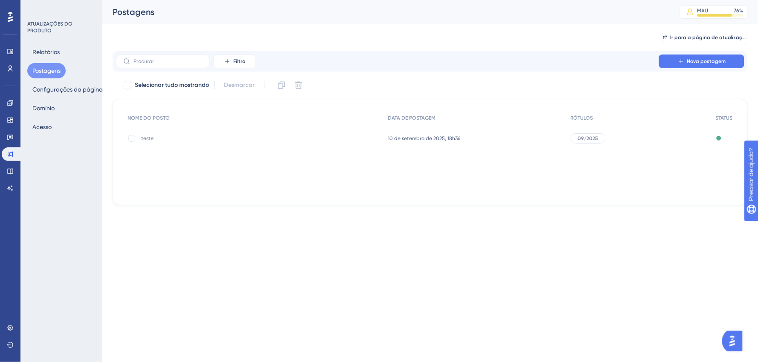
click at [169, 139] on span "teste" at bounding box center [209, 138] width 136 height 7
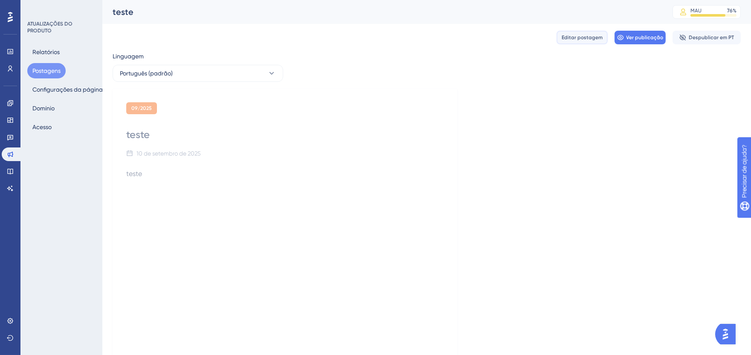
click at [586, 37] on font "Editar postagem" at bounding box center [582, 38] width 41 height 6
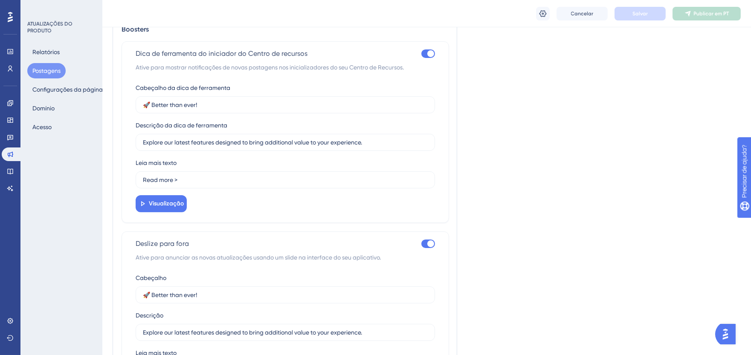
scroll to position [474, 0]
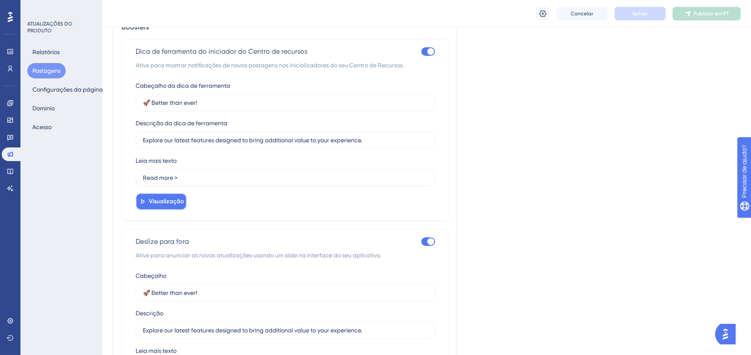
click at [142, 206] on button "Visualização" at bounding box center [161, 201] width 51 height 17
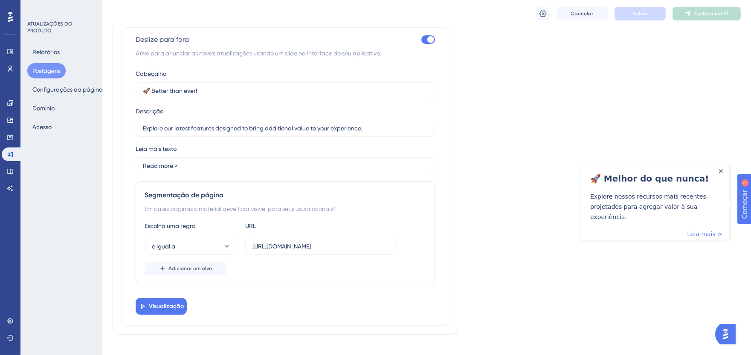
scroll to position [689, 0]
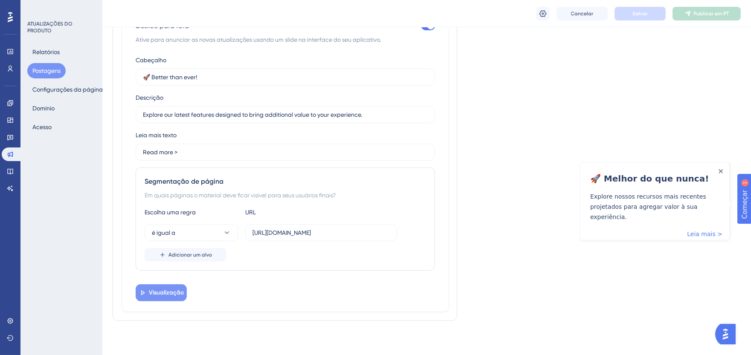
click at [162, 292] on font "Visualização" at bounding box center [166, 292] width 35 height 7
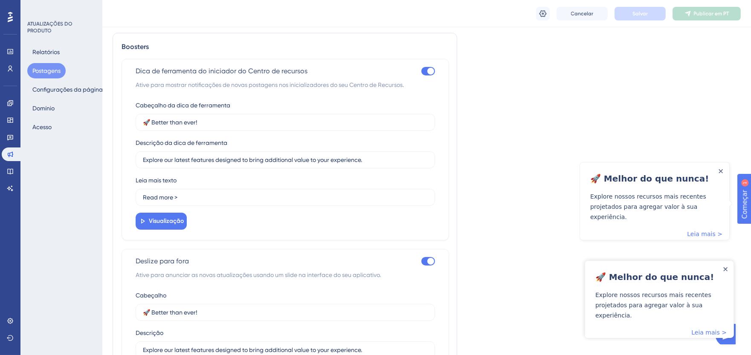
scroll to position [453, 0]
click at [424, 75] on div at bounding box center [428, 72] width 14 height 9
click at [421, 73] on input "checkbox" at bounding box center [421, 72] width 0 height 0
checkbox input "false"
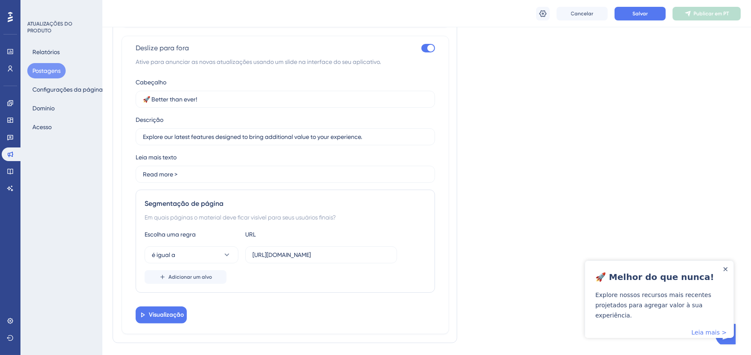
scroll to position [550, 0]
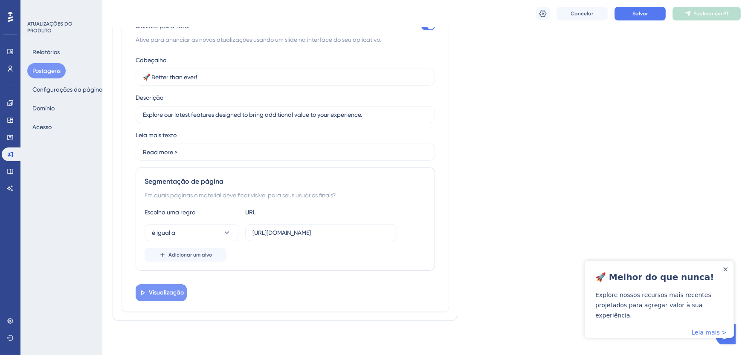
click at [164, 293] on font "Visualização" at bounding box center [166, 292] width 35 height 7
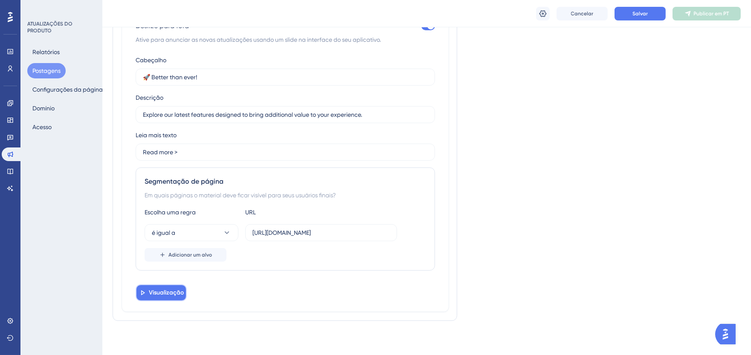
click at [164, 293] on font "Visualização" at bounding box center [166, 292] width 35 height 7
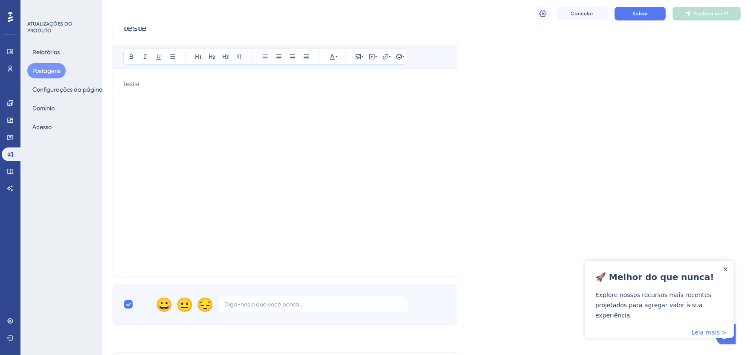
scroll to position [0, 0]
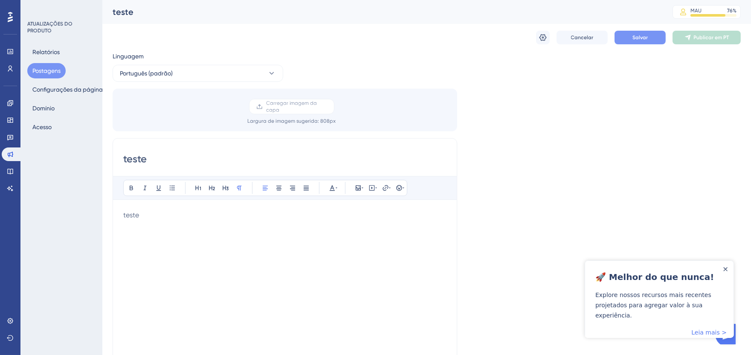
click at [631, 36] on button "Salvar" at bounding box center [639, 38] width 51 height 14
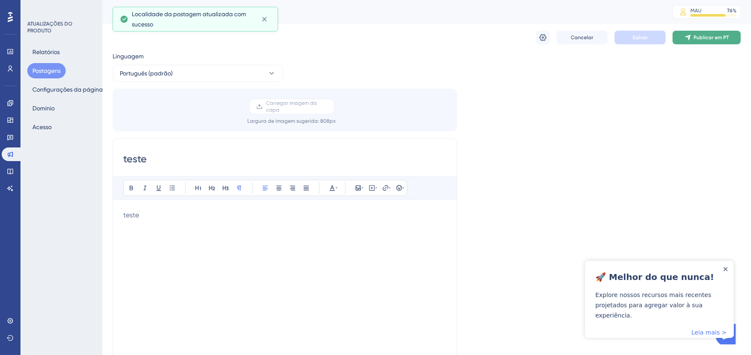
click at [704, 40] on font "Publicar em PT" at bounding box center [711, 38] width 35 height 6
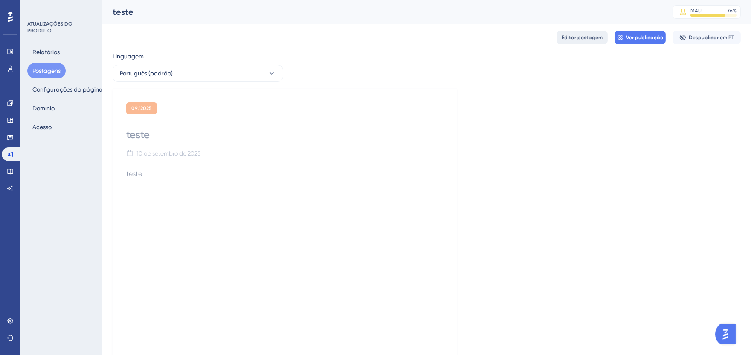
click at [570, 31] on button "Editar postagem" at bounding box center [581, 38] width 51 height 14
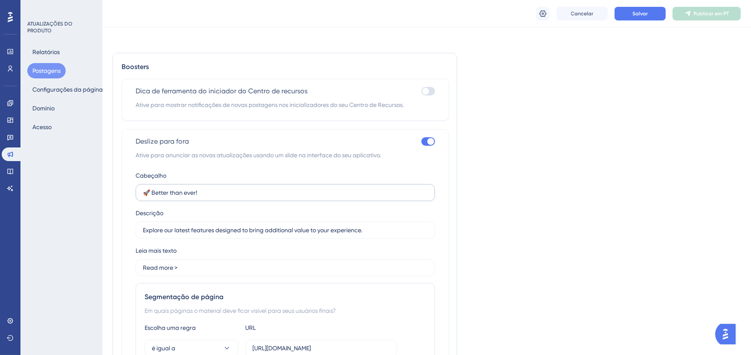
scroll to position [408, 0]
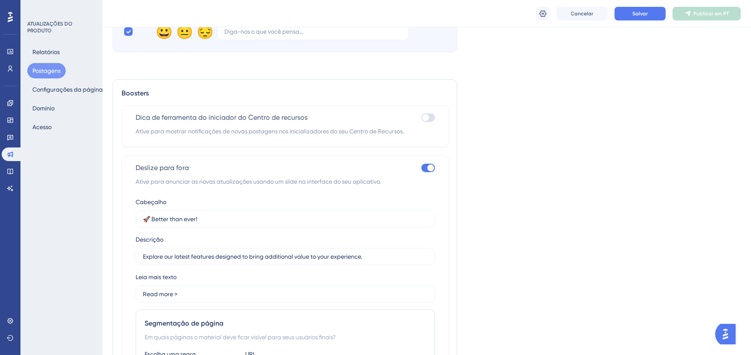
click at [429, 166] on div at bounding box center [430, 168] width 7 height 7
click at [421, 168] on input "checkbox" at bounding box center [421, 168] width 0 height 0
checkbox input "false"
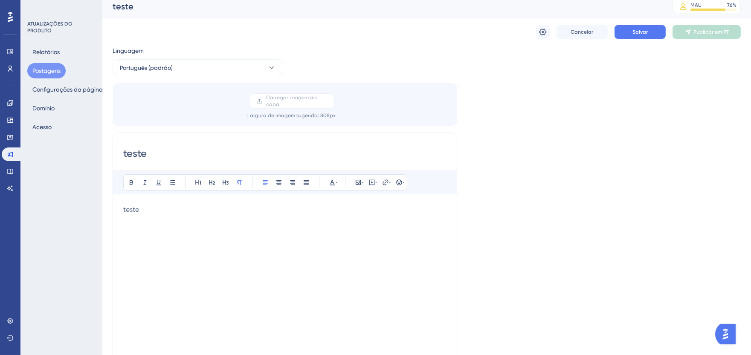
scroll to position [0, 0]
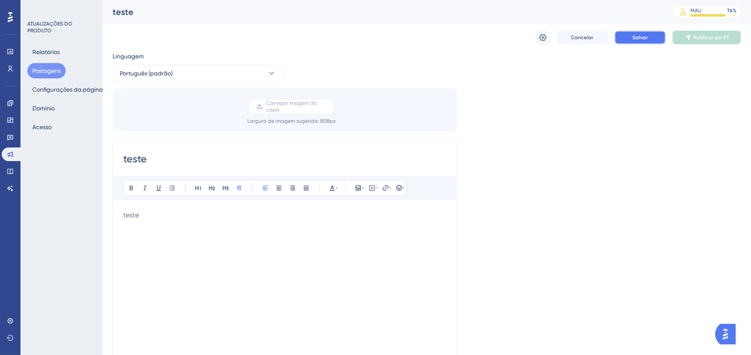
click at [636, 35] on font "Salvar" at bounding box center [639, 38] width 15 height 6
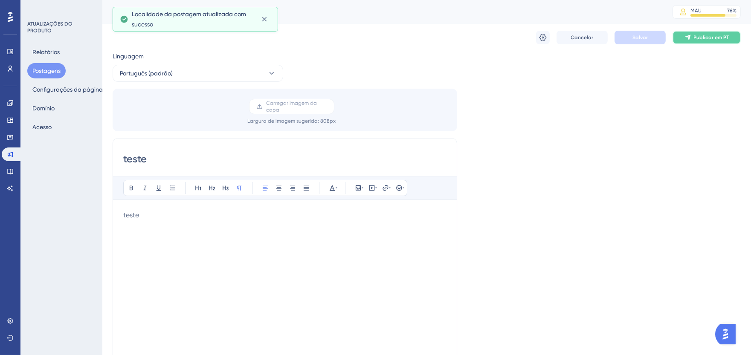
click at [699, 38] on font "Publicar em PT" at bounding box center [711, 38] width 35 height 6
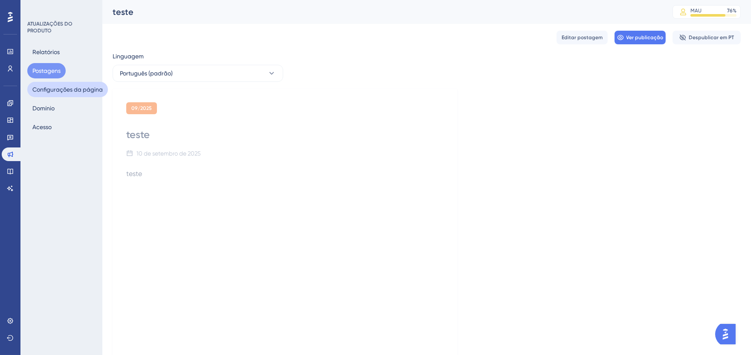
click at [50, 90] on font "Configurações da página" at bounding box center [67, 89] width 70 height 7
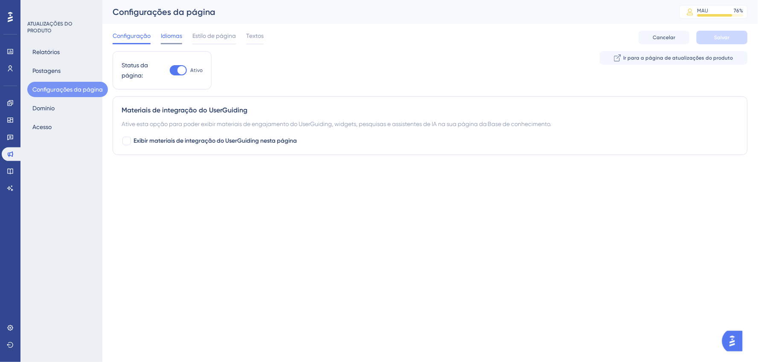
click at [172, 35] on font "Idiomas" at bounding box center [171, 35] width 21 height 7
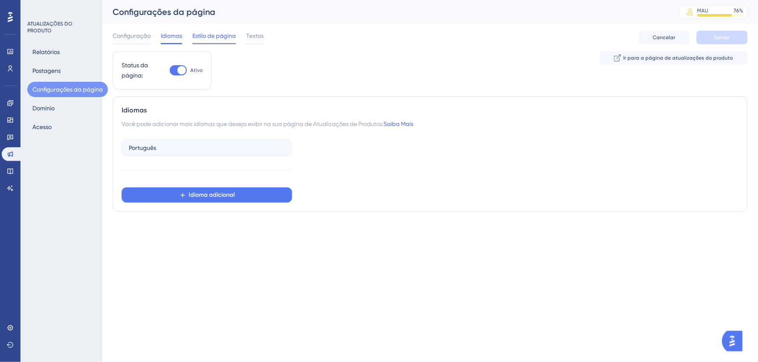
click at [208, 35] on font "Estilo de página" at bounding box center [213, 35] width 43 height 7
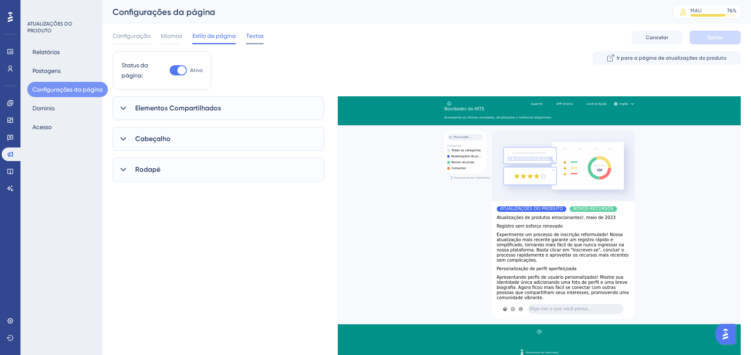
click at [263, 33] on font "Textos" at bounding box center [254, 35] width 17 height 7
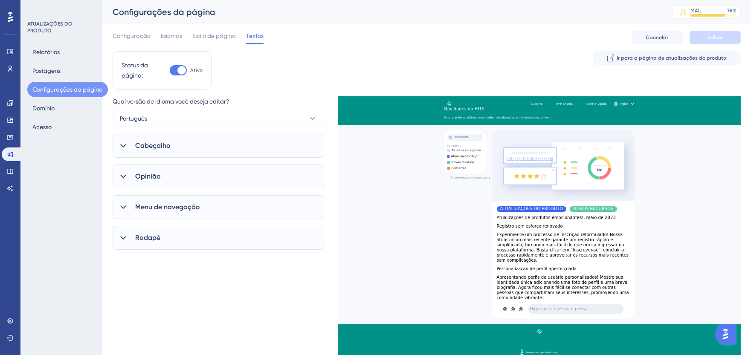
click at [176, 150] on div "Cabeçalho" at bounding box center [218, 146] width 211 height 24
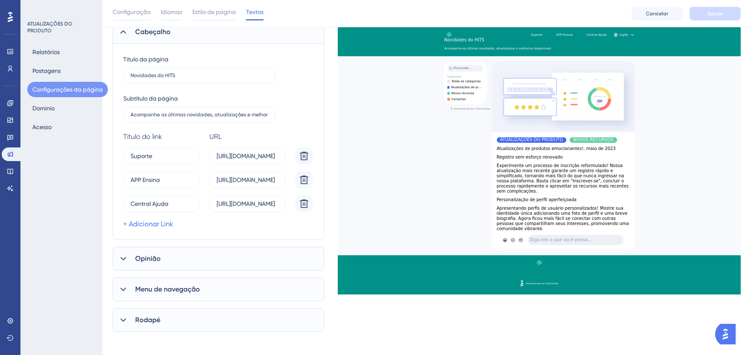
scroll to position [165, 0]
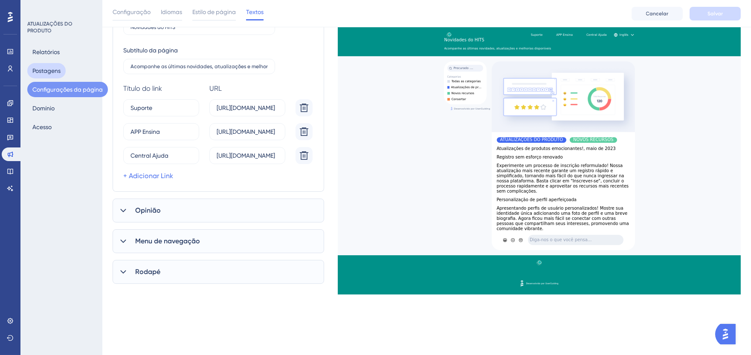
drag, startPoint x: 54, startPoint y: 69, endPoint x: 48, endPoint y: 70, distance: 6.1
click at [54, 69] on font "Postagens" at bounding box center [46, 70] width 28 height 7
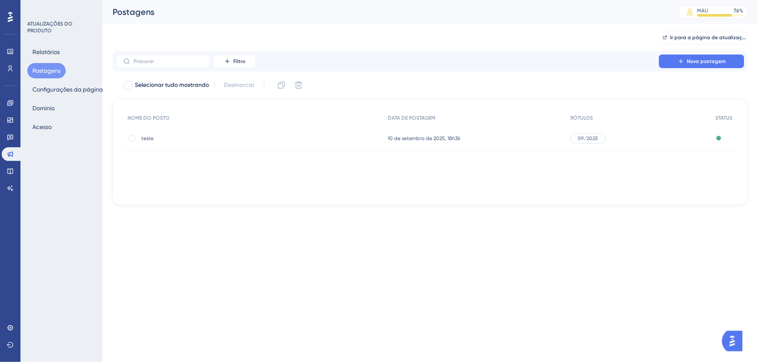
click at [203, 142] on div "teste teste" at bounding box center [209, 139] width 136 height 24
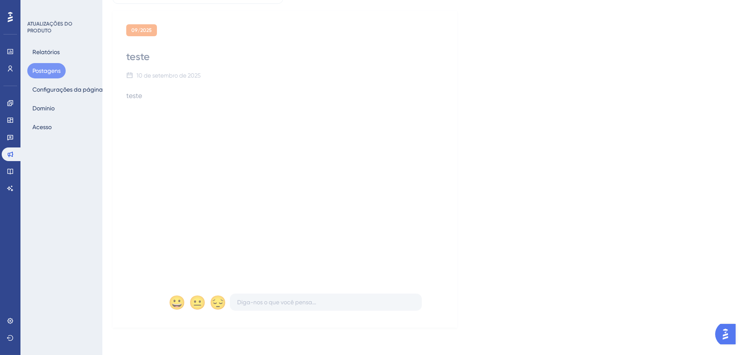
scroll to position [81, 0]
click at [596, 12] on font "Editar postagem" at bounding box center [582, 14] width 41 height 6
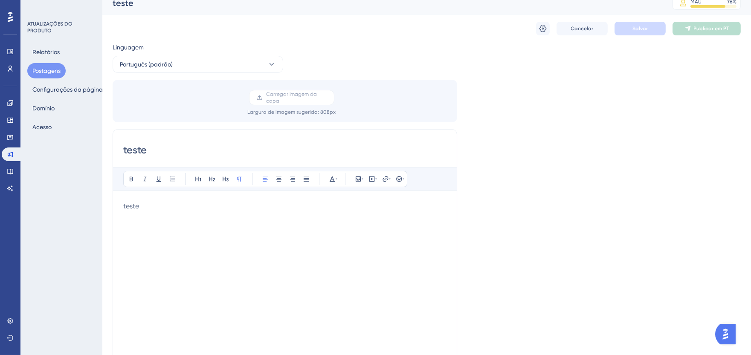
scroll to position [0, 0]
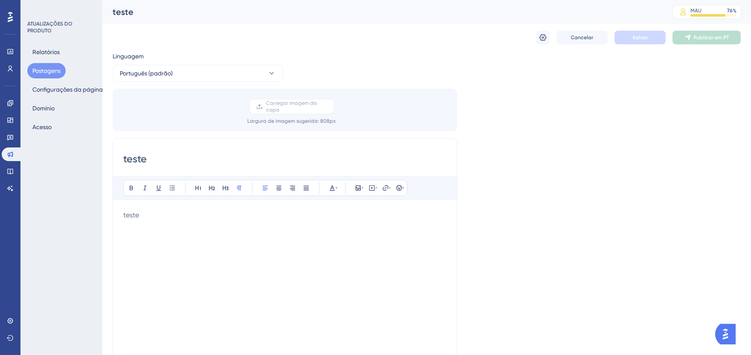
click at [36, 70] on font "Postagens" at bounding box center [46, 70] width 28 height 7
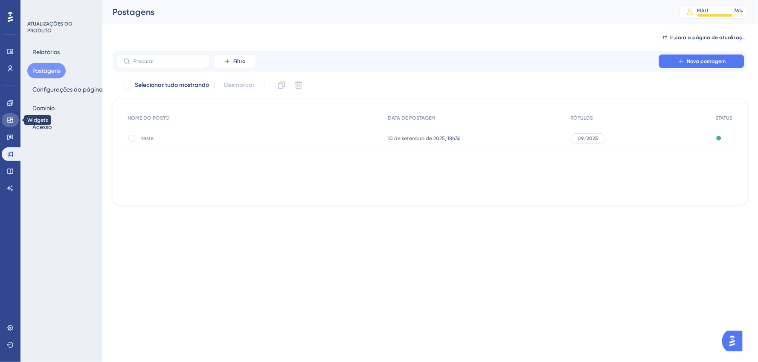
click at [9, 119] on icon at bounding box center [10, 120] width 7 height 7
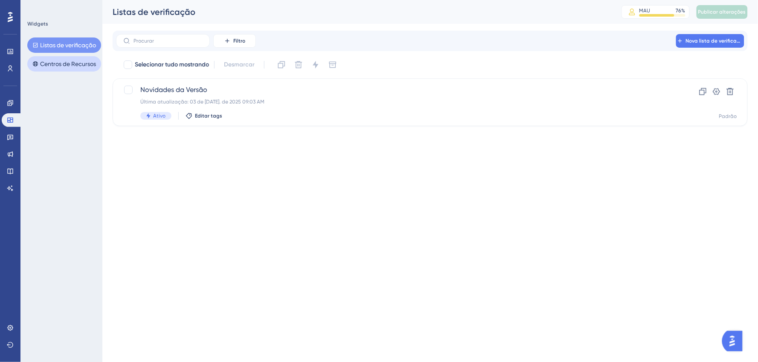
click at [58, 59] on font "Centros de Recursos" at bounding box center [68, 64] width 56 height 10
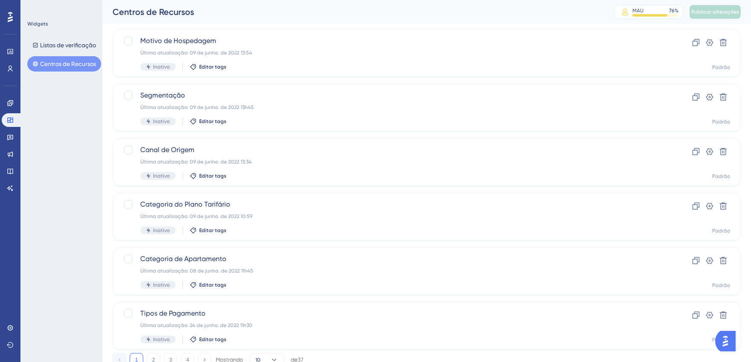
scroll to position [299, 0]
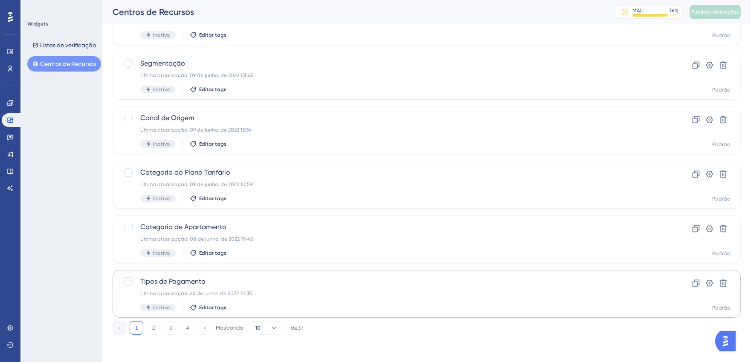
click at [155, 323] on button "2" at bounding box center [154, 329] width 14 height 14
click at [172, 330] on button "3" at bounding box center [171, 329] width 14 height 14
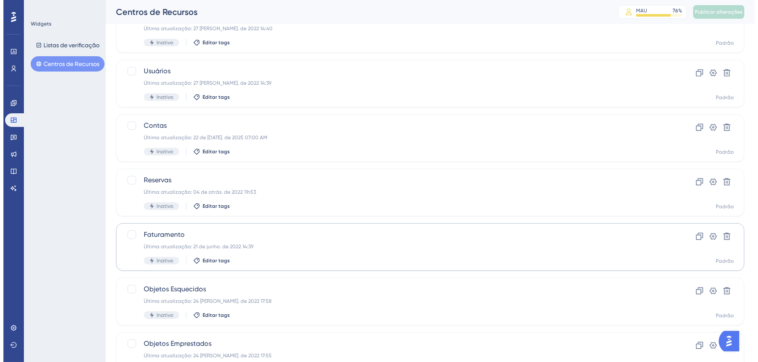
scroll to position [0, 0]
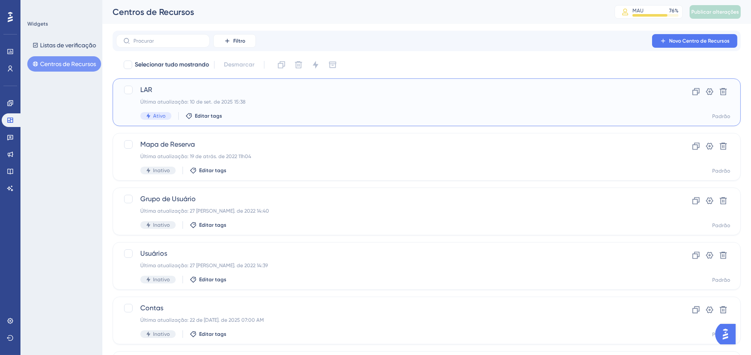
click at [248, 94] on span "LAR" at bounding box center [392, 90] width 504 height 10
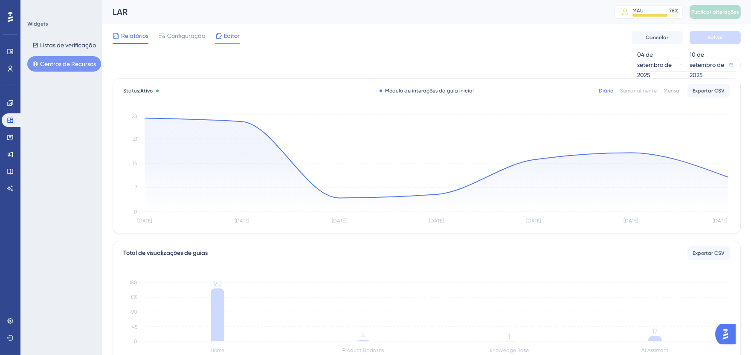
click at [225, 39] on span "Editor" at bounding box center [232, 36] width 16 height 10
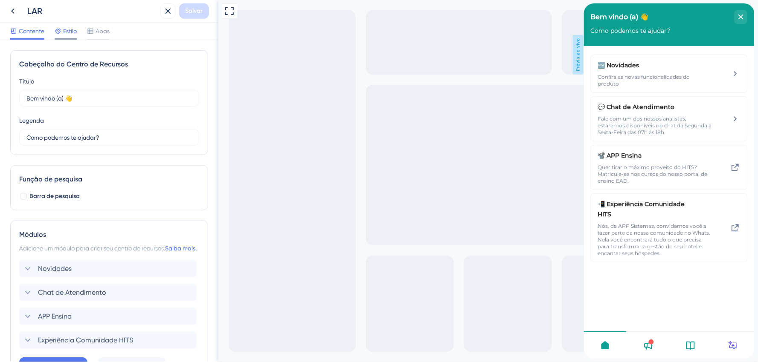
click at [63, 28] on font "Estilo" at bounding box center [70, 31] width 14 height 7
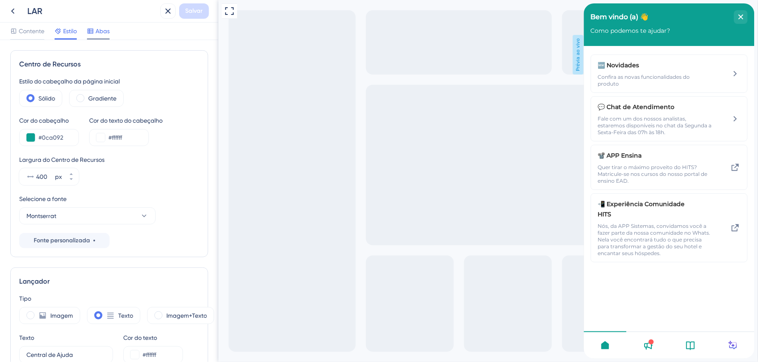
click at [101, 30] on font "Abas" at bounding box center [103, 31] width 14 height 7
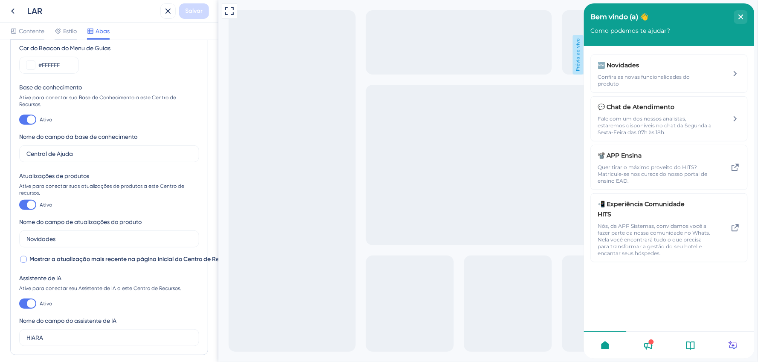
click at [115, 262] on font "Mostrar a atualização mais recente na página inicial do Centro de Recursos" at bounding box center [132, 259] width 207 height 7
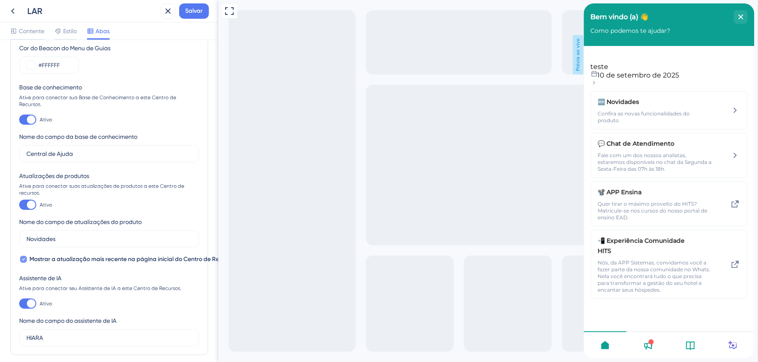
click at [115, 262] on font "Mostrar a atualização mais recente na página inicial do Centro de Recursos" at bounding box center [132, 259] width 207 height 7
checkbox input "false"
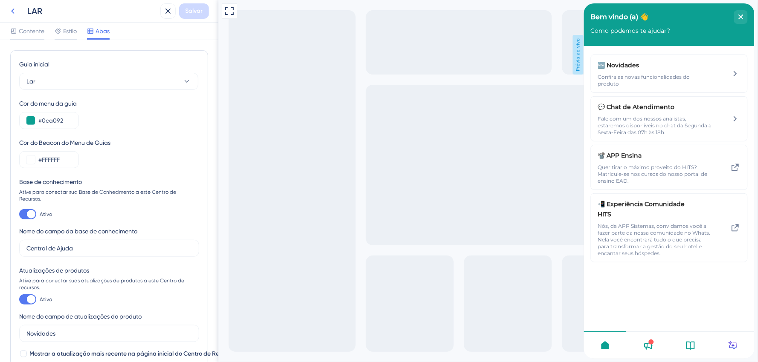
click at [13, 9] on icon at bounding box center [12, 12] width 3 height 6
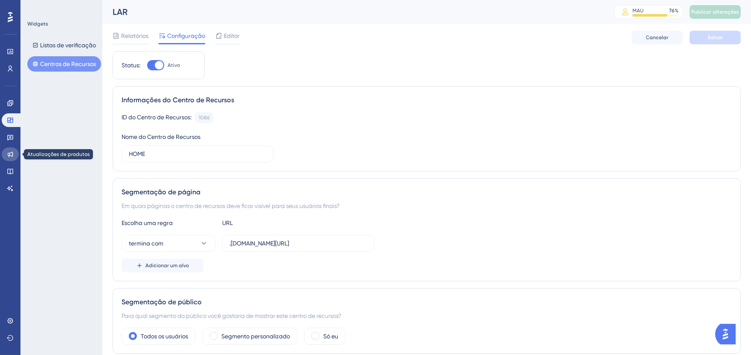
click at [14, 156] on link at bounding box center [10, 155] width 17 height 14
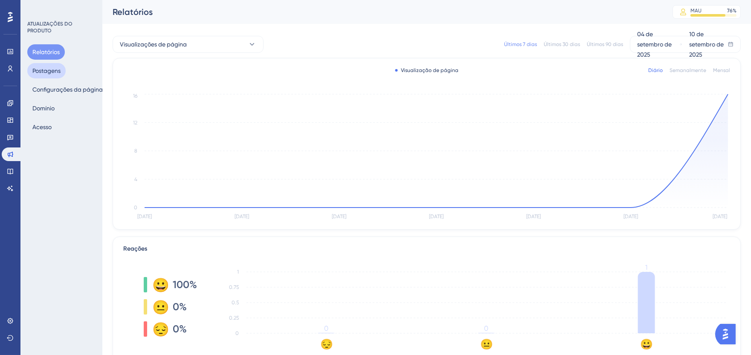
click at [48, 70] on font "Postagens" at bounding box center [46, 70] width 28 height 7
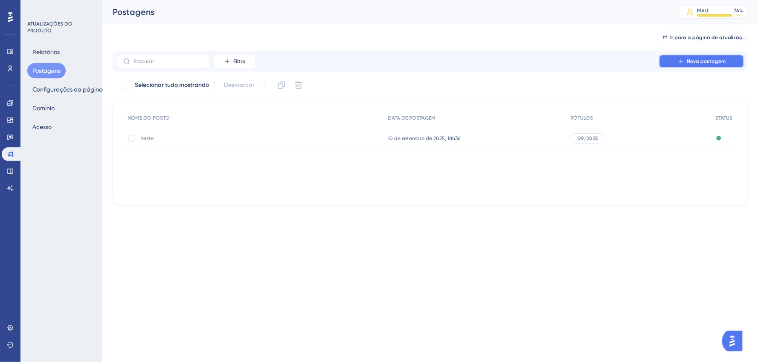
click at [664, 62] on button "Nova postagem" at bounding box center [701, 62] width 85 height 14
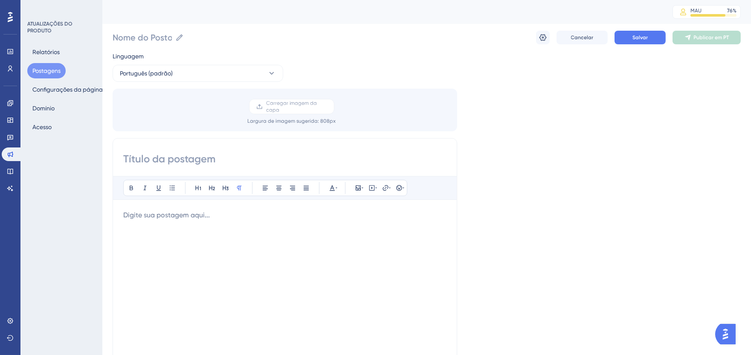
click at [159, 160] on input at bounding box center [284, 159] width 323 height 14
click at [131, 34] on input "Nome do Posto" at bounding box center [142, 38] width 59 height 12
drag, startPoint x: 135, startPoint y: 37, endPoint x: 104, endPoint y: 37, distance: 30.3
click at [104, 37] on div "Desempenho Usuários Noivado Widgets Opinião Atualizações de produtos Base de co…" at bounding box center [426, 315] width 649 height 631
type input "teste2"
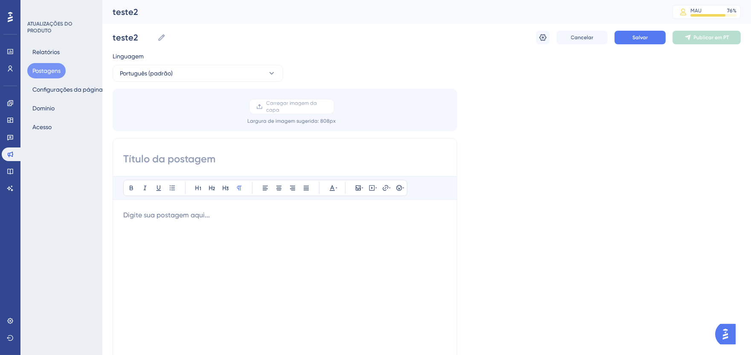
click at [188, 159] on input at bounding box center [284, 159] width 323 height 14
paste input "teste2"
type input "teste2"
click at [180, 219] on p at bounding box center [284, 215] width 323 height 10
click at [640, 41] on button "Salvar" at bounding box center [639, 38] width 51 height 14
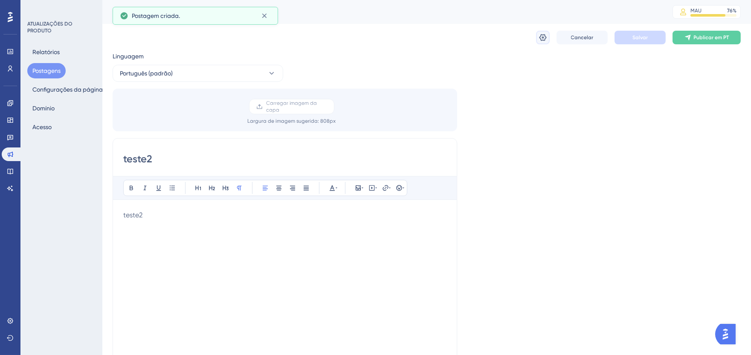
click at [542, 41] on icon at bounding box center [543, 37] width 9 height 9
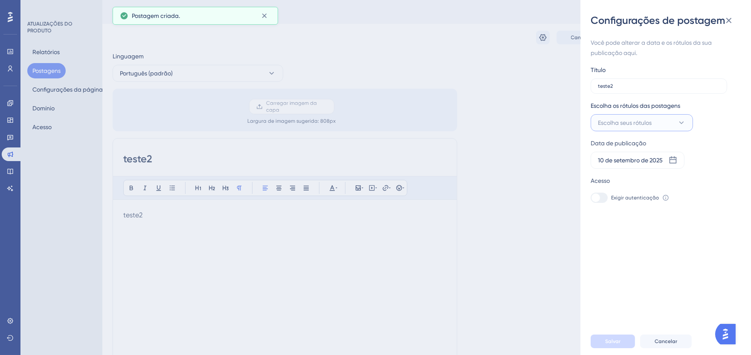
click at [641, 124] on font "Escolha seus rótulos" at bounding box center [625, 122] width 54 height 7
click at [599, 173] on div at bounding box center [600, 174] width 7 height 7
checkbox input "true"
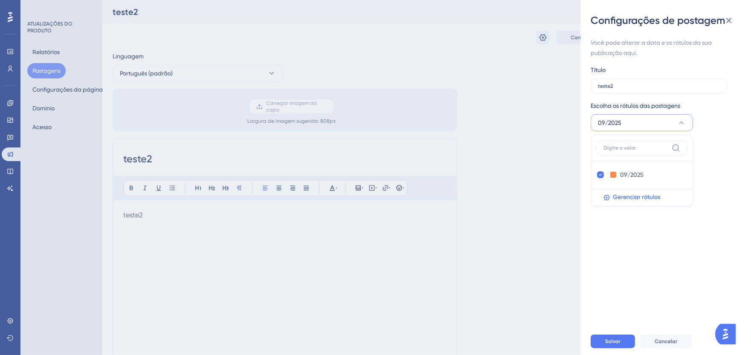
click at [617, 257] on div "Você pode alterar a data e os rótulos da sua publicação aqui. Título teste2 Esc…" at bounding box center [669, 177] width 157 height 301
click at [603, 348] on button "Salvar" at bounding box center [613, 342] width 44 height 14
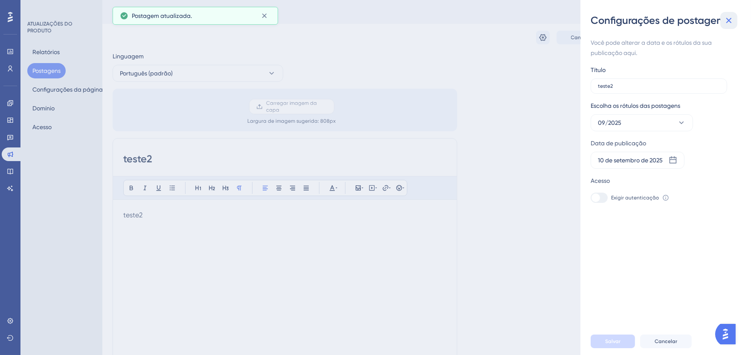
click at [733, 17] on icon at bounding box center [729, 20] width 10 height 10
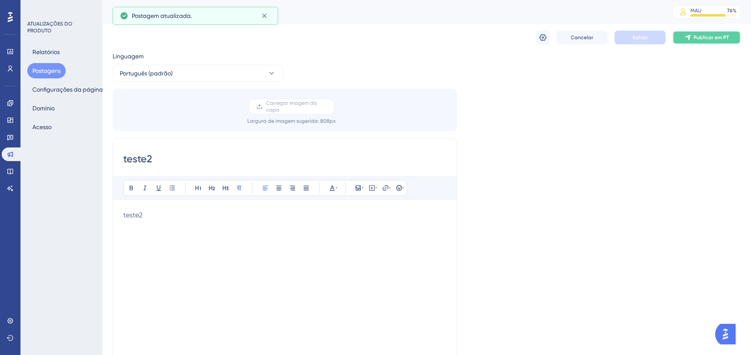
click at [690, 35] on icon at bounding box center [688, 38] width 6 height 6
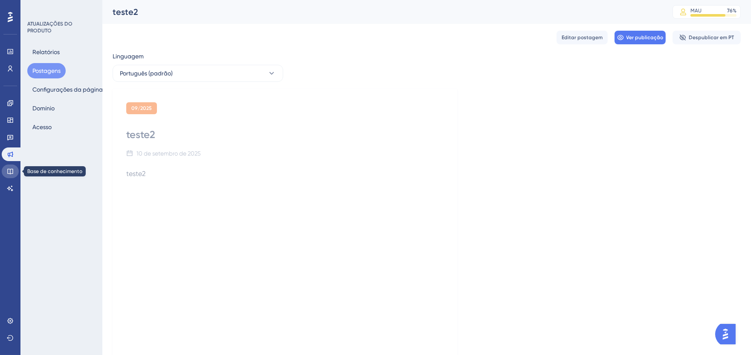
click at [9, 174] on icon at bounding box center [10, 171] width 7 height 7
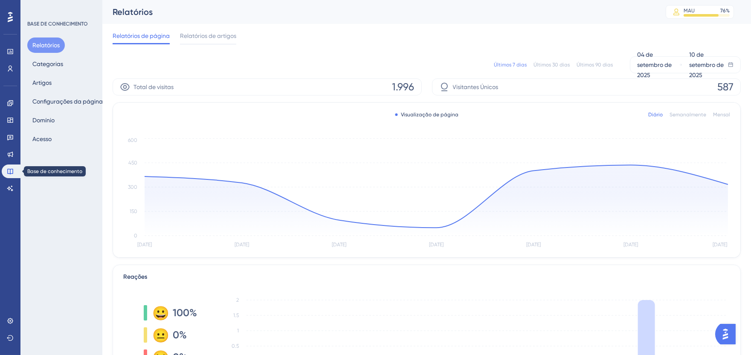
click at [2, 151] on updates "Atualizações de produtos" at bounding box center [10, 155] width 17 height 14
click at [0, 153] on div "Desempenho Usuários Noivado Widgets Opinião Atualizações de produtos Base de co…" at bounding box center [10, 177] width 20 height 355
click at [5, 153] on link at bounding box center [10, 155] width 17 height 14
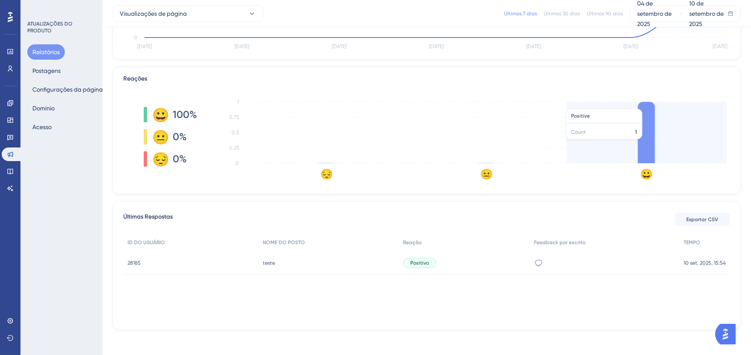
scroll to position [168, 0]
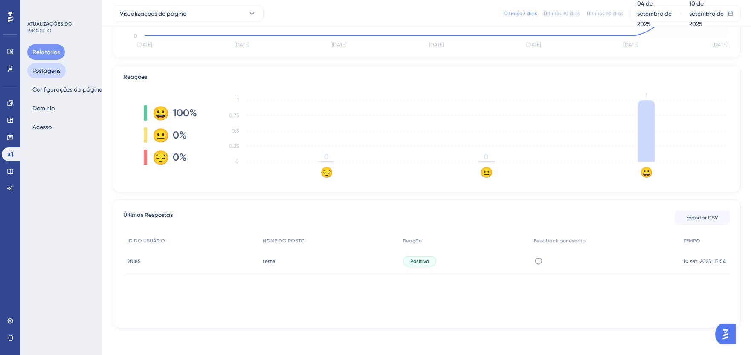
click at [61, 74] on font "Postagens" at bounding box center [46, 71] width 28 height 10
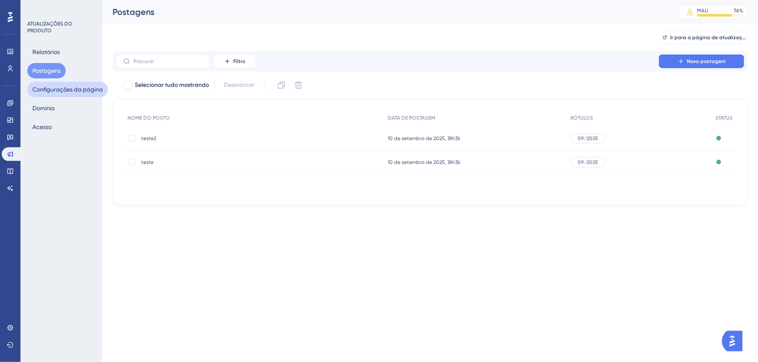
click at [65, 93] on font "Configurações da página" at bounding box center [67, 89] width 70 height 10
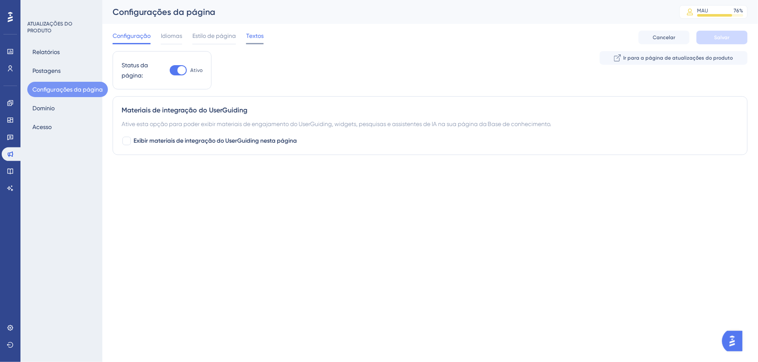
click at [253, 34] on font "Textos" at bounding box center [254, 35] width 17 height 7
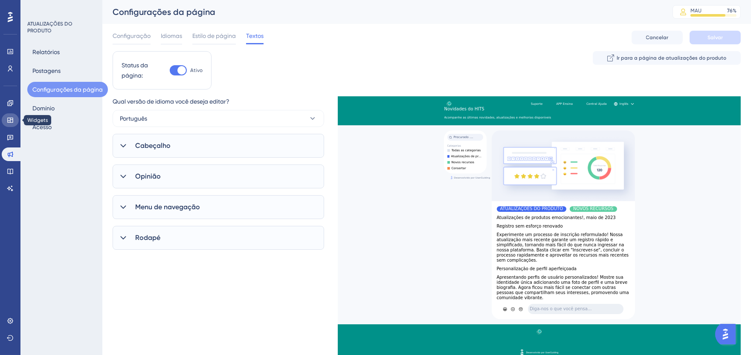
click at [9, 121] on icon at bounding box center [10, 120] width 7 height 7
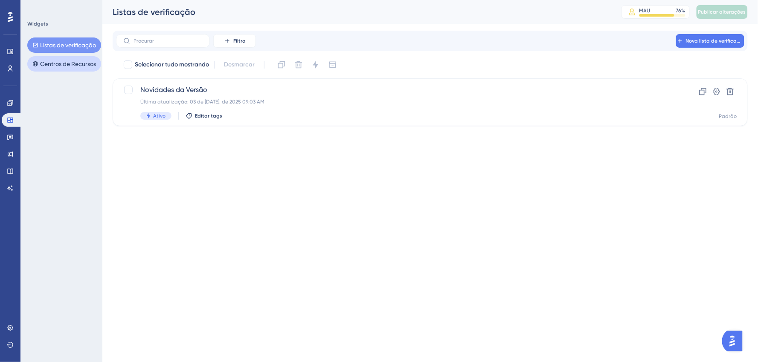
click at [44, 70] on button "Centros de Recursos" at bounding box center [64, 63] width 74 height 15
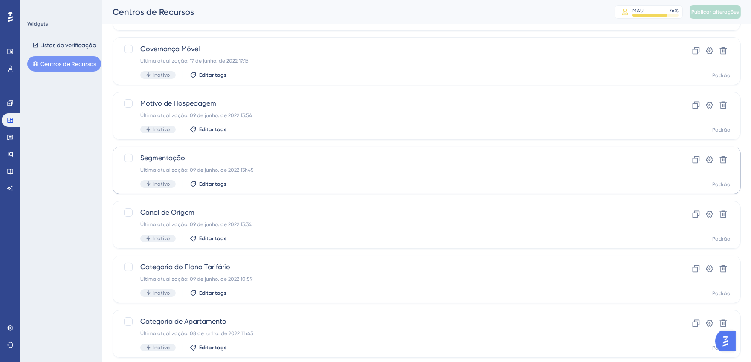
scroll to position [299, 0]
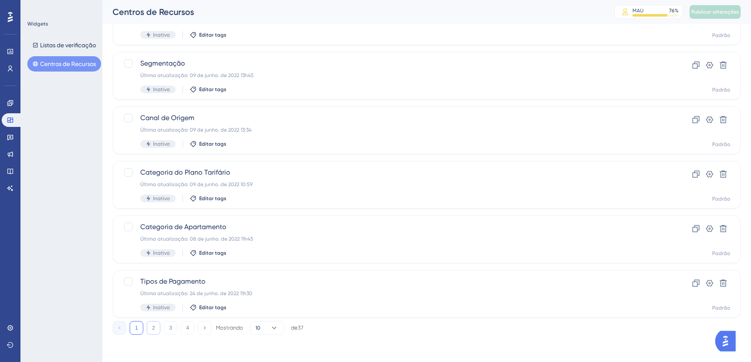
click at [156, 333] on button "2" at bounding box center [154, 329] width 14 height 14
click at [172, 327] on button "3" at bounding box center [171, 329] width 14 height 14
click at [186, 328] on font "4" at bounding box center [187, 328] width 3 height 6
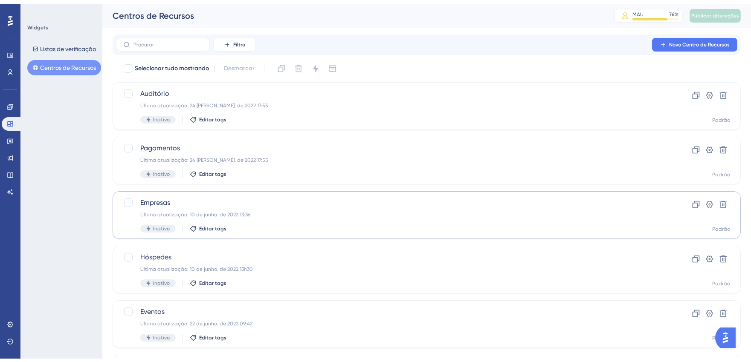
scroll to position [135, 0]
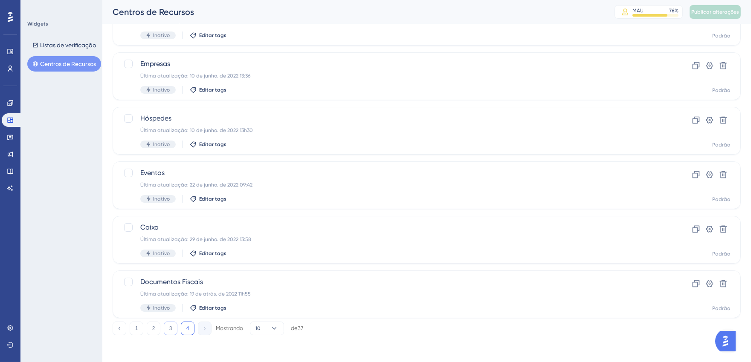
click at [169, 330] on font "3" at bounding box center [170, 329] width 3 height 6
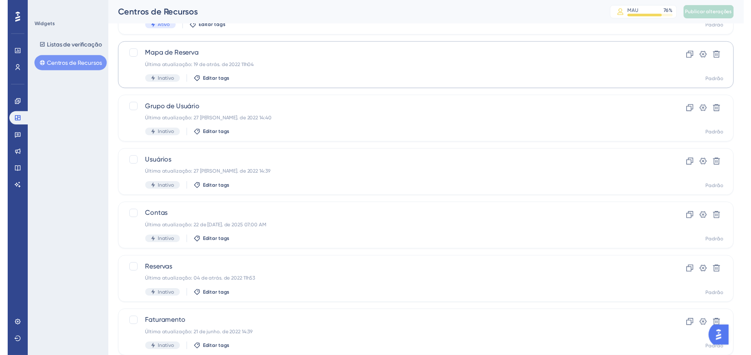
scroll to position [0, 0]
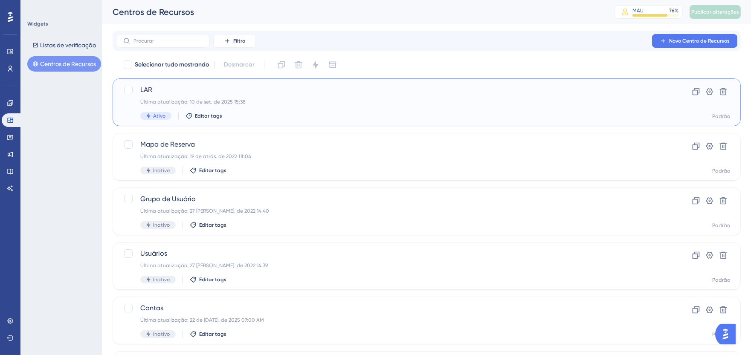
click at [202, 99] on font "Última atualização: 10 de set. de 2025 15:38" at bounding box center [192, 102] width 105 height 6
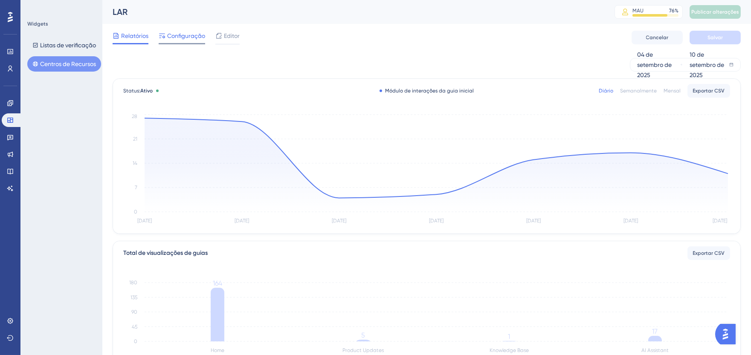
click at [190, 38] on font "Configuração" at bounding box center [186, 35] width 38 height 7
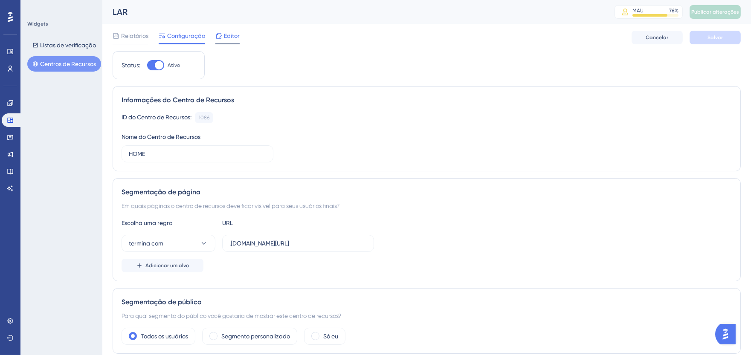
click at [220, 32] on icon at bounding box center [218, 35] width 7 height 7
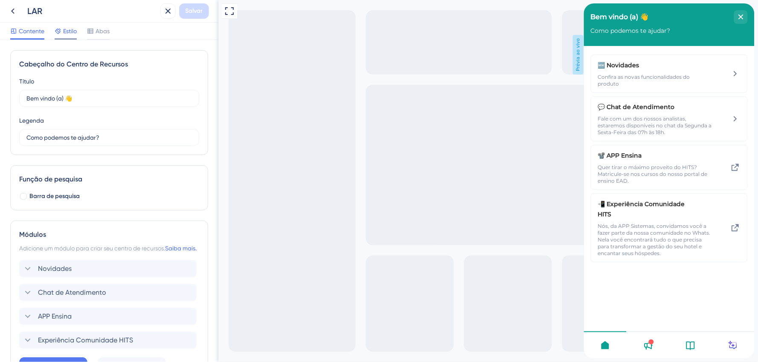
click at [70, 35] on span "Estilo" at bounding box center [70, 31] width 14 height 10
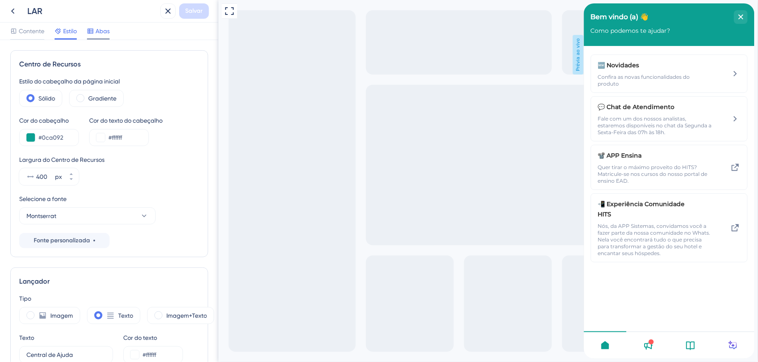
click at [96, 32] on font "Abas" at bounding box center [103, 31] width 14 height 7
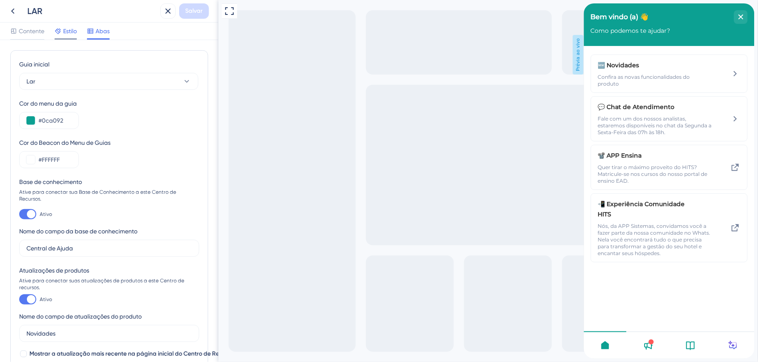
click at [69, 32] on font "Estilo" at bounding box center [70, 31] width 14 height 7
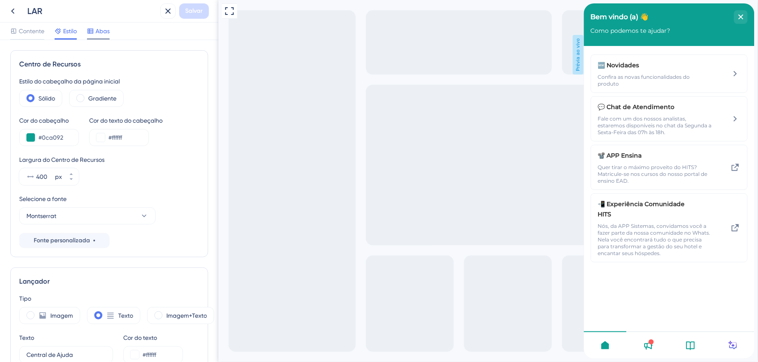
click at [92, 32] on icon at bounding box center [90, 31] width 6 height 5
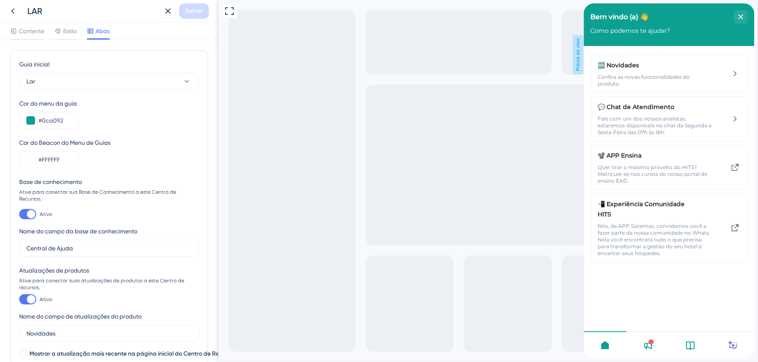
click at [29, 295] on div at bounding box center [31, 299] width 9 height 9
click at [19, 300] on input "Ativo" at bounding box center [19, 300] width 0 height 0
checkbox input "false"
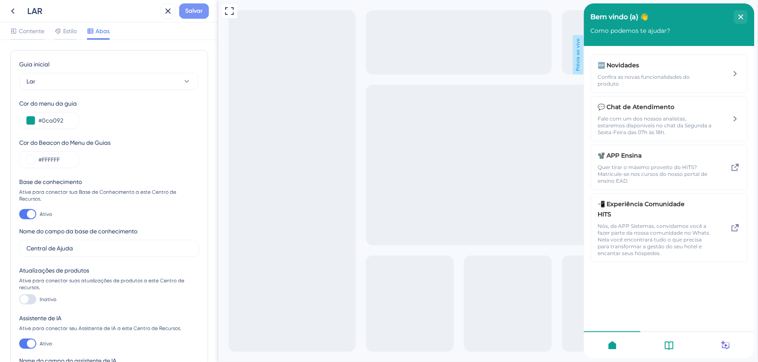
click at [193, 6] on span "Salvar" at bounding box center [193, 11] width 17 height 10
click at [12, 12] on icon at bounding box center [13, 11] width 10 height 10
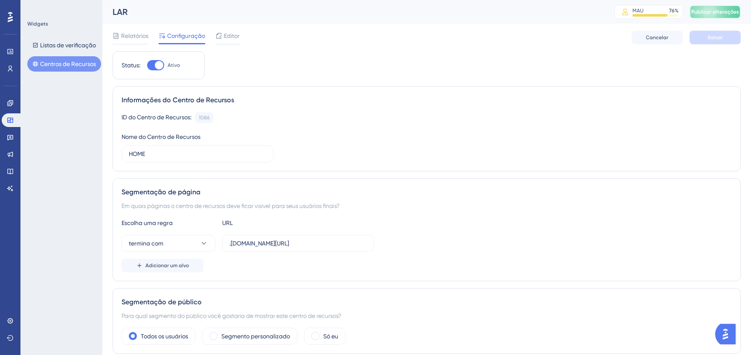
click at [711, 11] on font "Publicar alterações" at bounding box center [715, 12] width 48 height 6
click at [6, 142] on link at bounding box center [10, 137] width 17 height 14
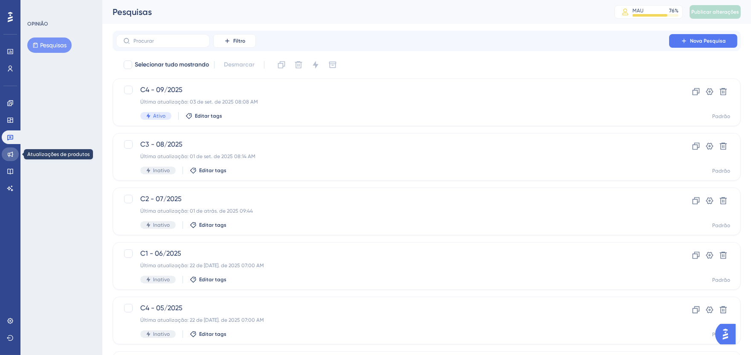
click at [11, 155] on icon at bounding box center [10, 154] width 7 height 7
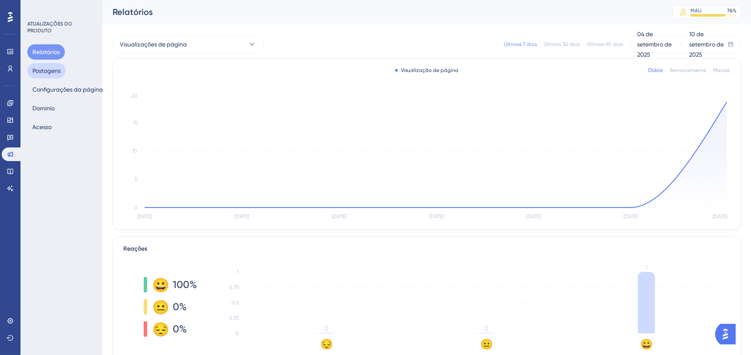
click at [58, 67] on font "Postagens" at bounding box center [46, 70] width 28 height 7
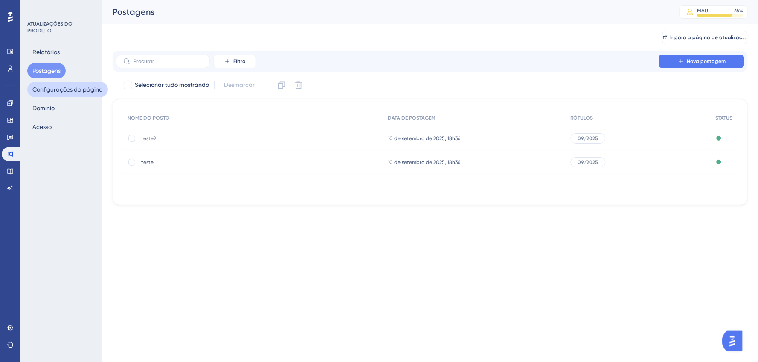
click at [67, 96] on button "Configurações da página" at bounding box center [67, 89] width 81 height 15
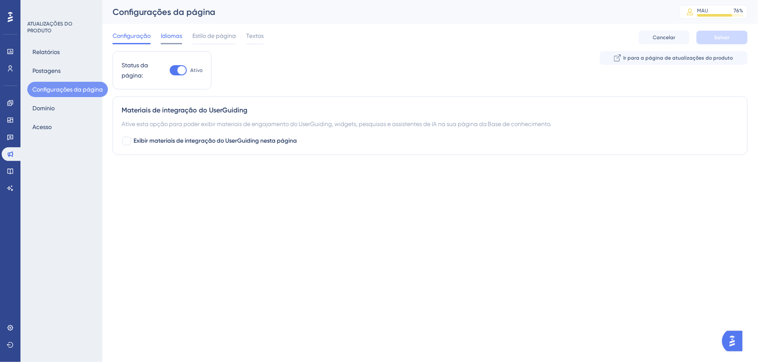
click at [173, 39] on span "Idiomas" at bounding box center [171, 36] width 21 height 10
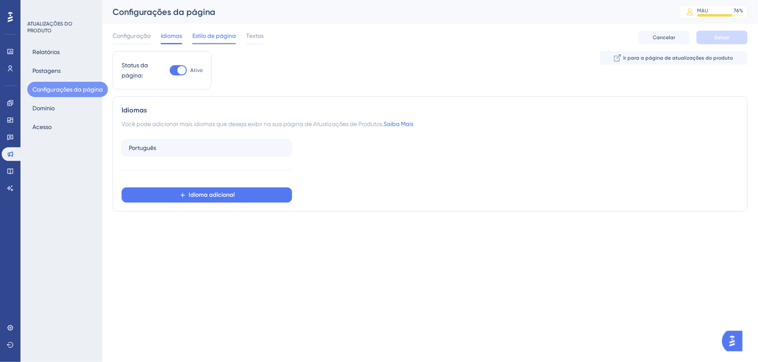
click at [196, 40] on span "Estilo de página" at bounding box center [213, 36] width 43 height 10
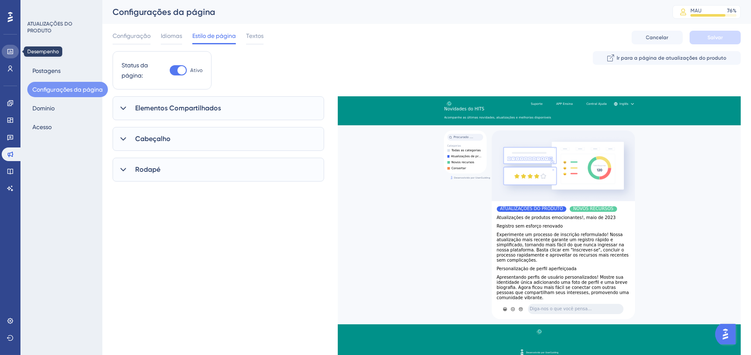
click at [13, 48] on icon at bounding box center [10, 51] width 7 height 7
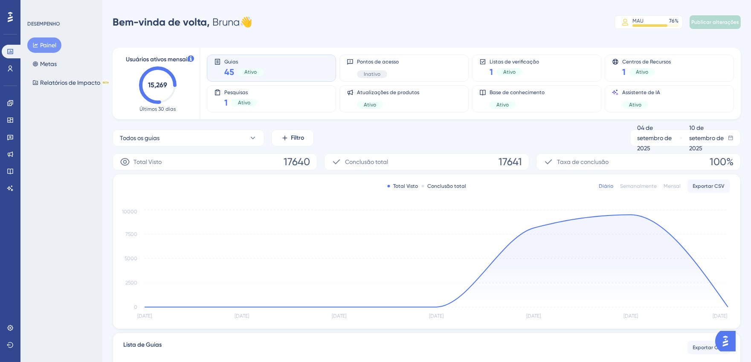
click at [10, 19] on icon at bounding box center [10, 17] width 5 height 11
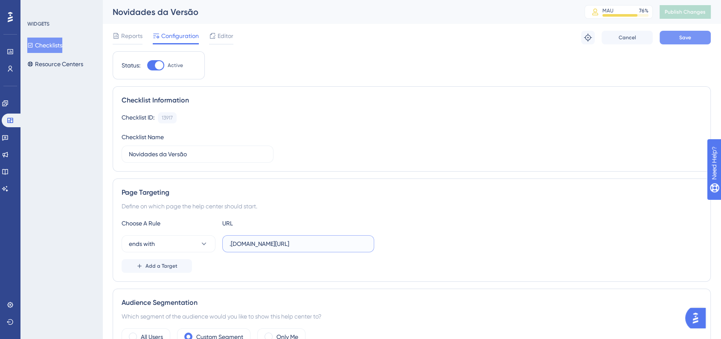
type input ".[DOMAIN_NAME][URL]"
click at [702, 35] on button "Save" at bounding box center [684, 38] width 51 height 14
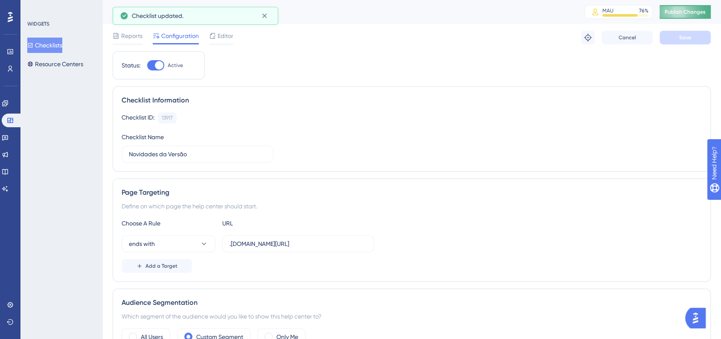
click at [686, 7] on button "Publish Changes" at bounding box center [684, 12] width 51 height 14
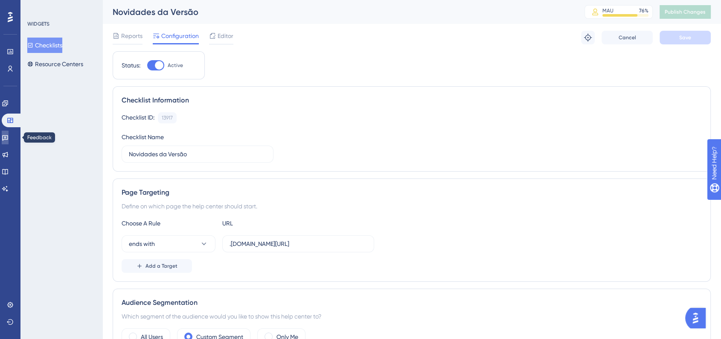
click at [8, 142] on link at bounding box center [5, 137] width 7 height 14
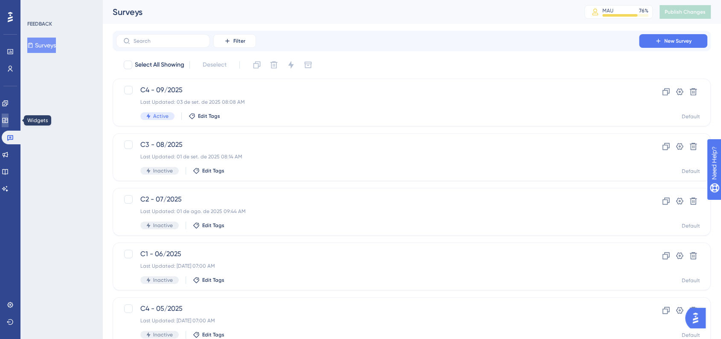
click at [9, 117] on icon at bounding box center [5, 120] width 7 height 7
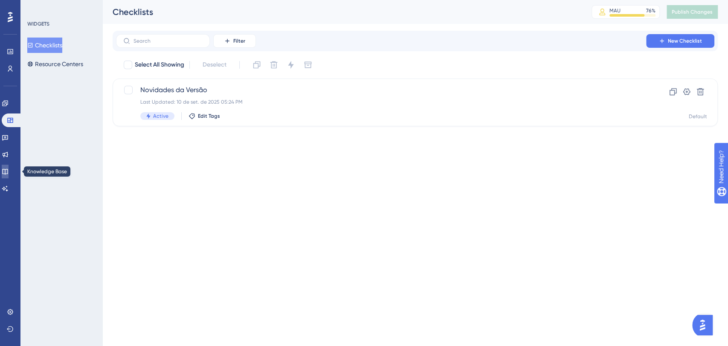
click at [9, 176] on link at bounding box center [5, 172] width 7 height 14
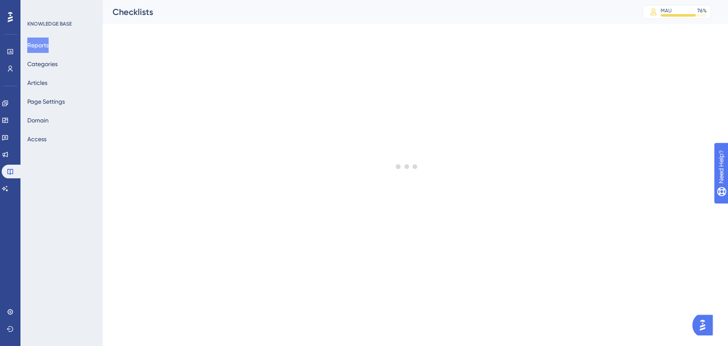
click at [6, 96] on div "Engagement Widgets Feedback Product Updates Knowledge Base AI Assistant" at bounding box center [10, 135] width 17 height 120
click at [5, 106] on link at bounding box center [5, 103] width 7 height 14
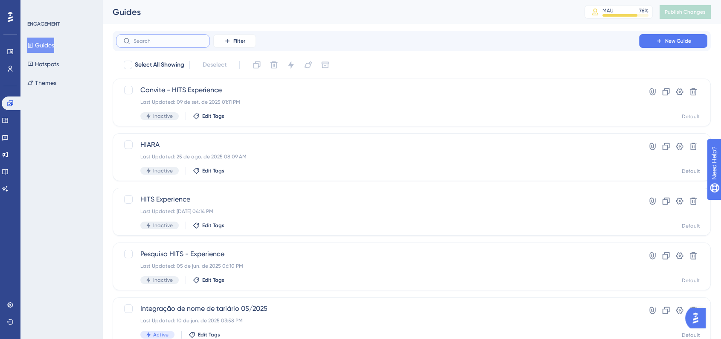
click at [191, 40] on input "text" at bounding box center [167, 41] width 69 height 6
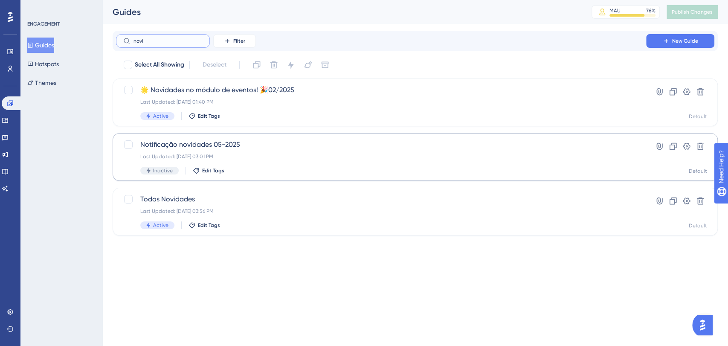
type input "novi"
click at [239, 155] on div "Last Updated: 15 de mai. de 2025 03:01 PM" at bounding box center [380, 156] width 481 height 7
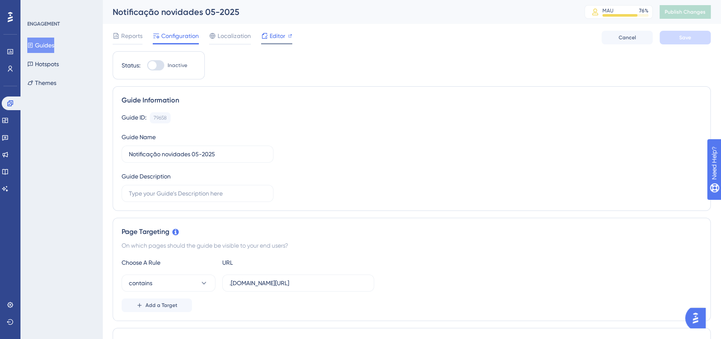
click at [266, 38] on icon at bounding box center [264, 35] width 7 height 7
